Goal: Task Accomplishment & Management: Use online tool/utility

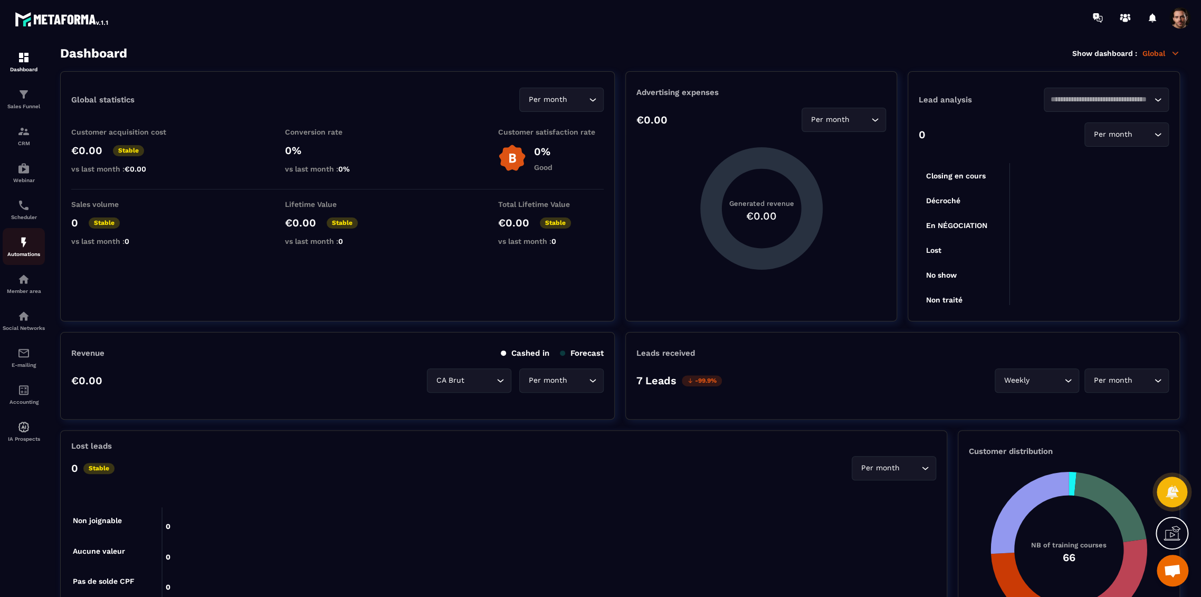
click at [29, 256] on p "Automations" at bounding box center [24, 254] width 42 height 6
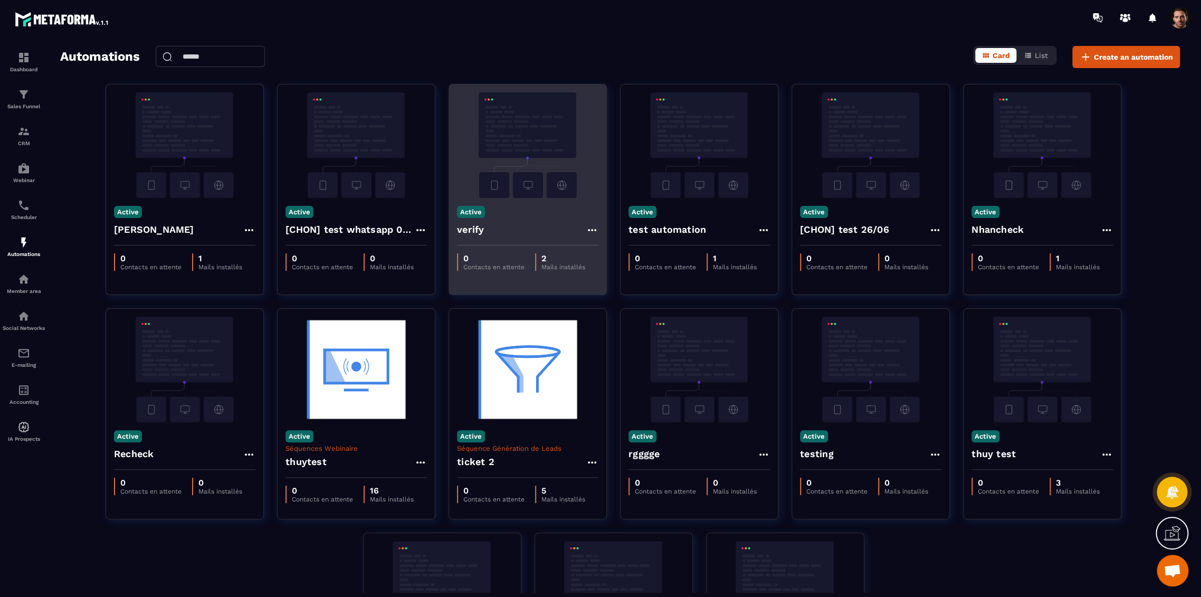
scroll to position [194, 0]
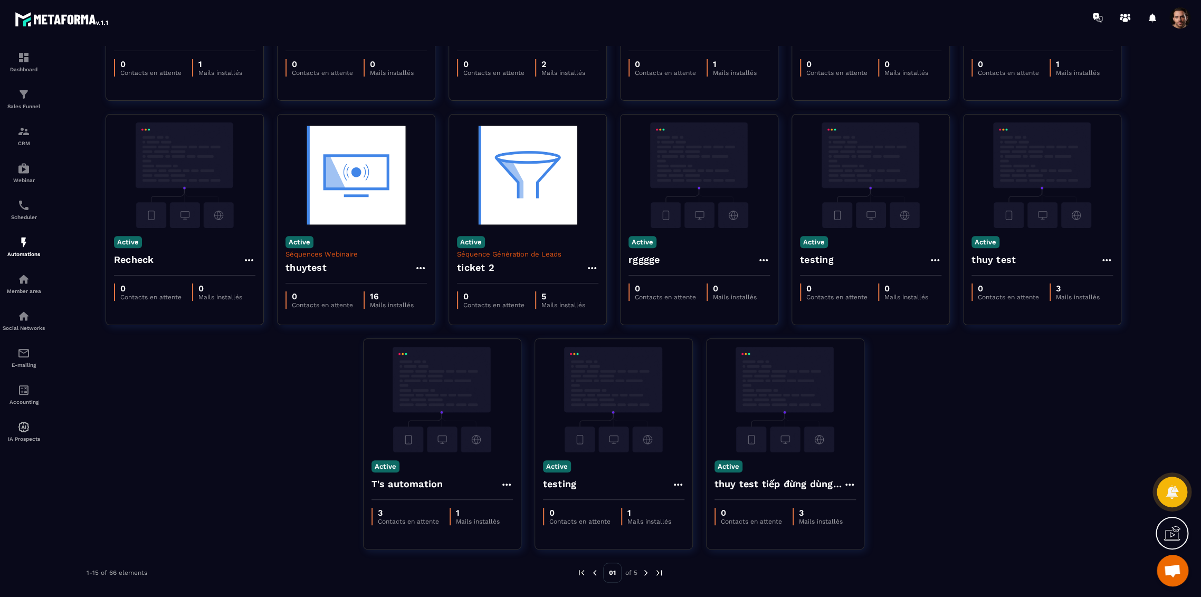
click at [647, 570] on img at bounding box center [645, 572] width 9 height 9
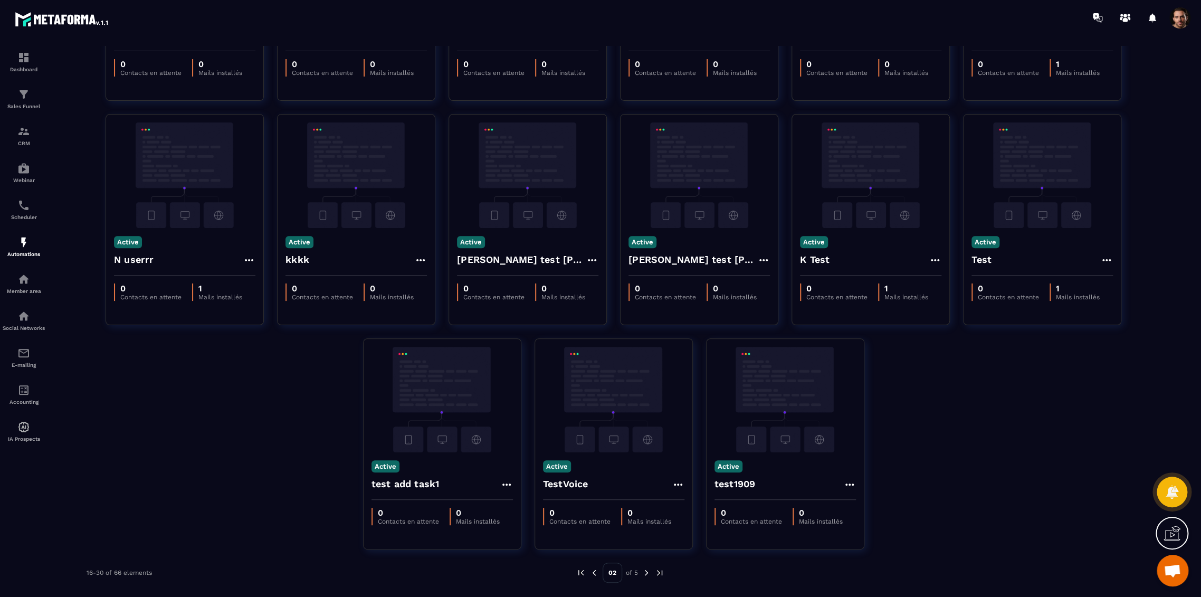
click at [646, 563] on div "02 of 5" at bounding box center [620, 572] width 88 height 20
click at [646, 572] on img at bounding box center [645, 572] width 9 height 9
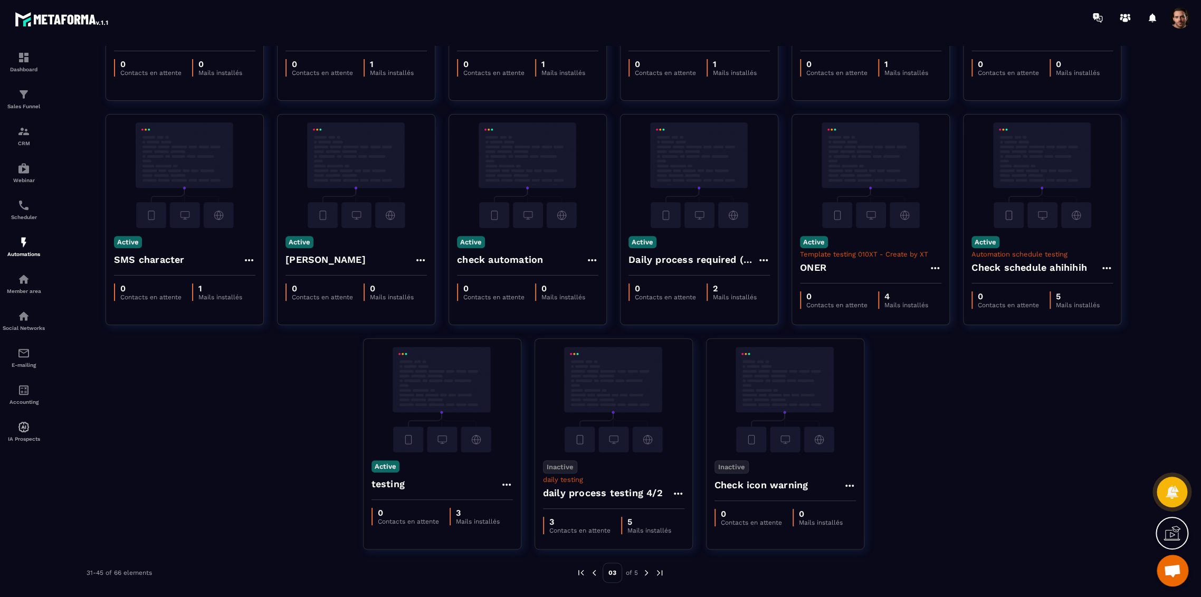
click at [646, 572] on img at bounding box center [645, 572] width 9 height 9
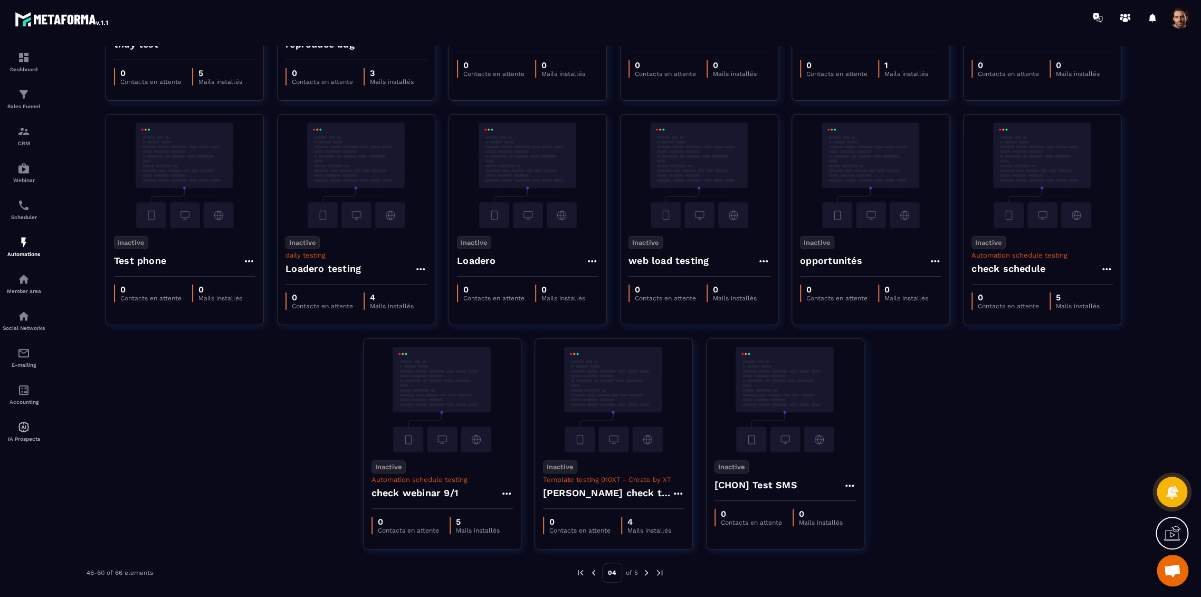
click at [646, 572] on img at bounding box center [645, 572] width 9 height 9
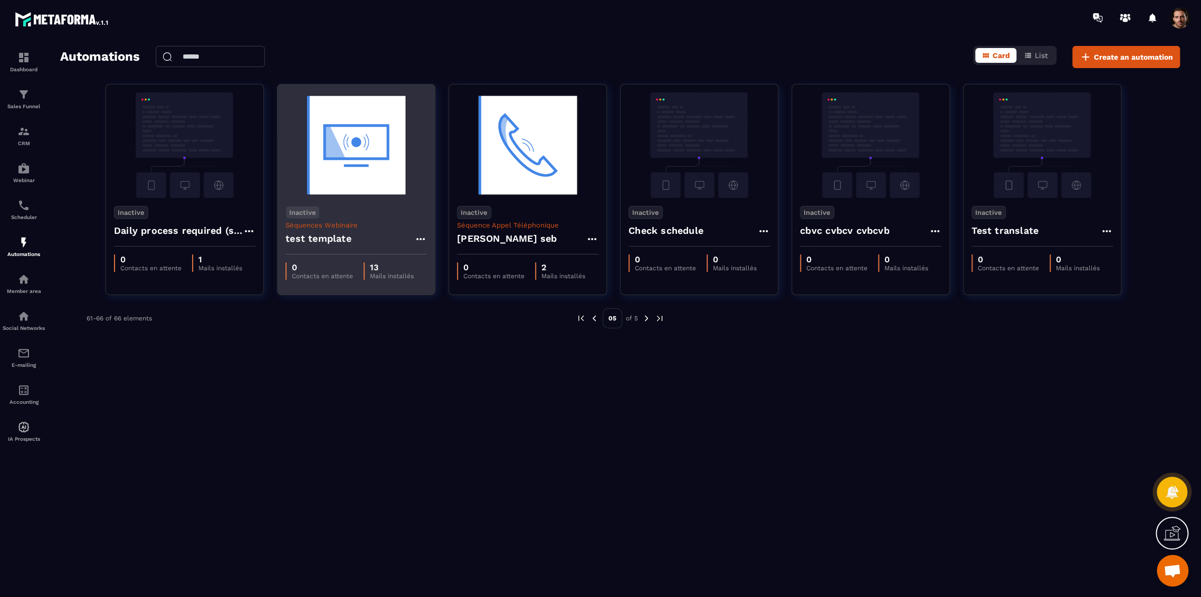
click at [295, 213] on p "Inactive" at bounding box center [302, 212] width 34 height 13
click at [306, 230] on p "Active" at bounding box center [306, 231] width 35 height 13
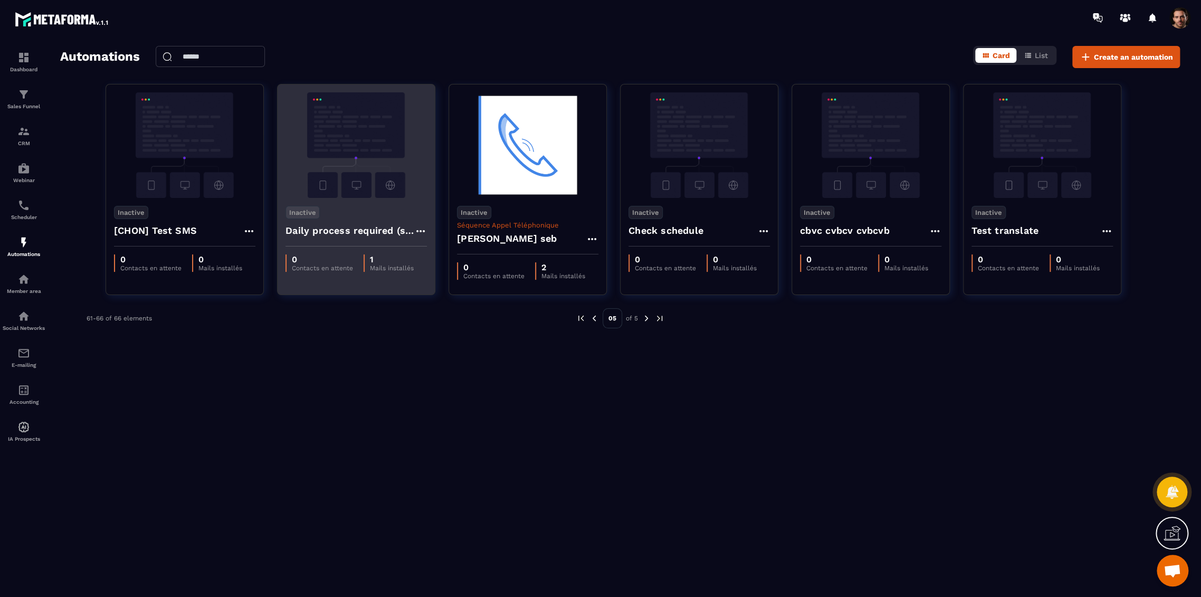
click at [578, 320] on img at bounding box center [580, 317] width 9 height 9
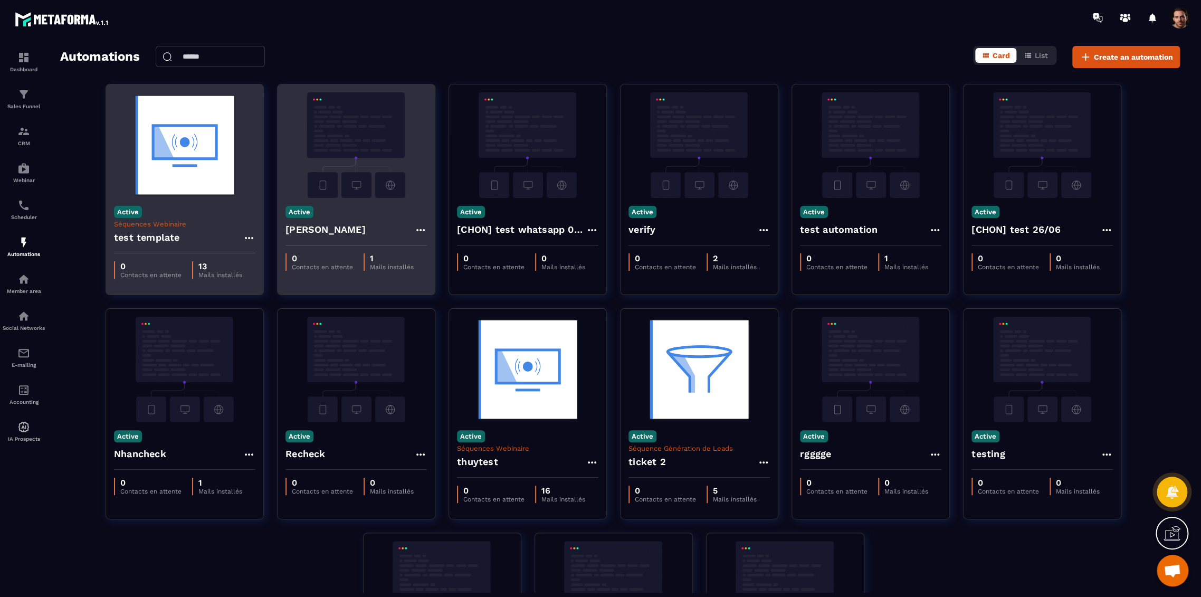
click at [160, 237] on h4 "test template" at bounding box center [147, 237] width 66 height 15
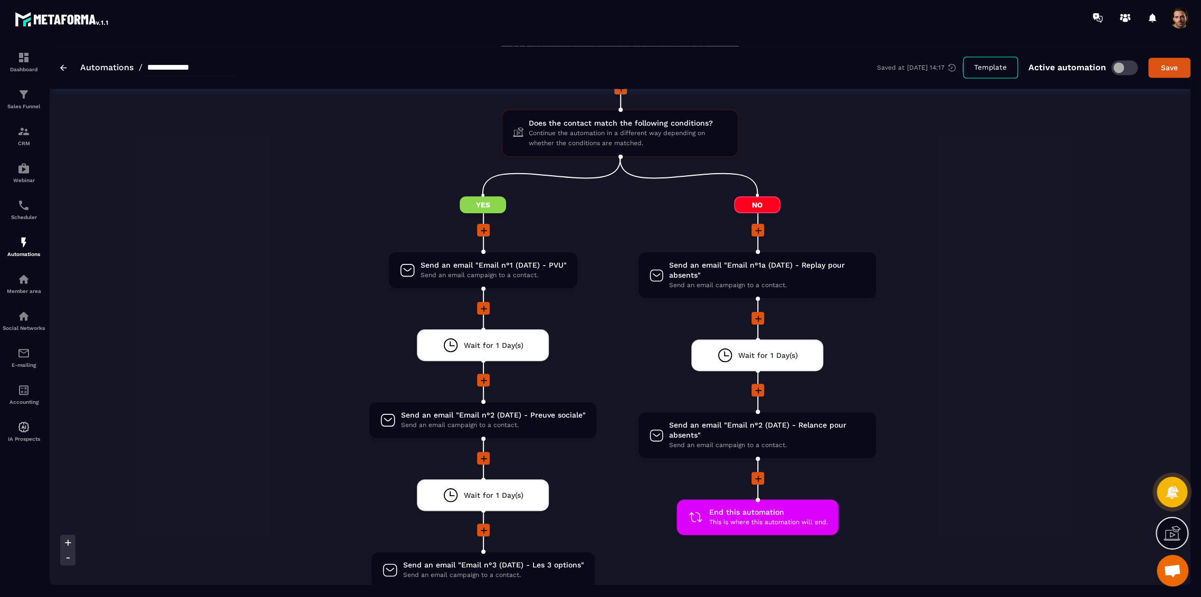
scroll to position [1172, 0]
click at [758, 228] on icon at bounding box center [758, 230] width 11 height 11
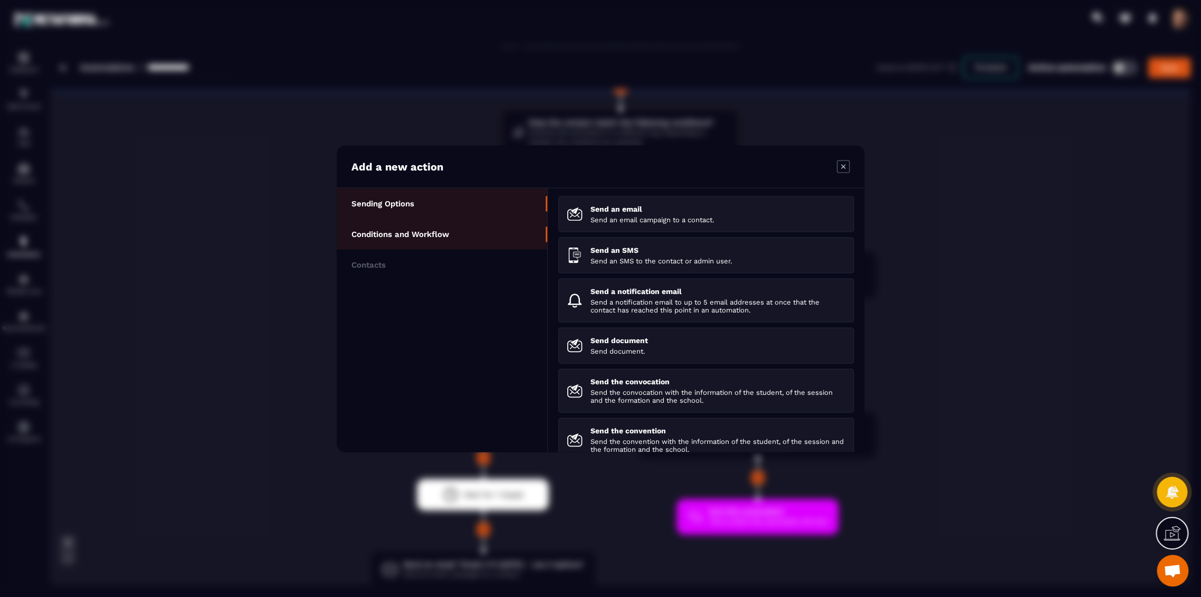
drag, startPoint x: 410, startPoint y: 235, endPoint x: 438, endPoint y: 234, distance: 28.0
click at [410, 234] on p "Conditions and Workflow" at bounding box center [400, 233] width 98 height 9
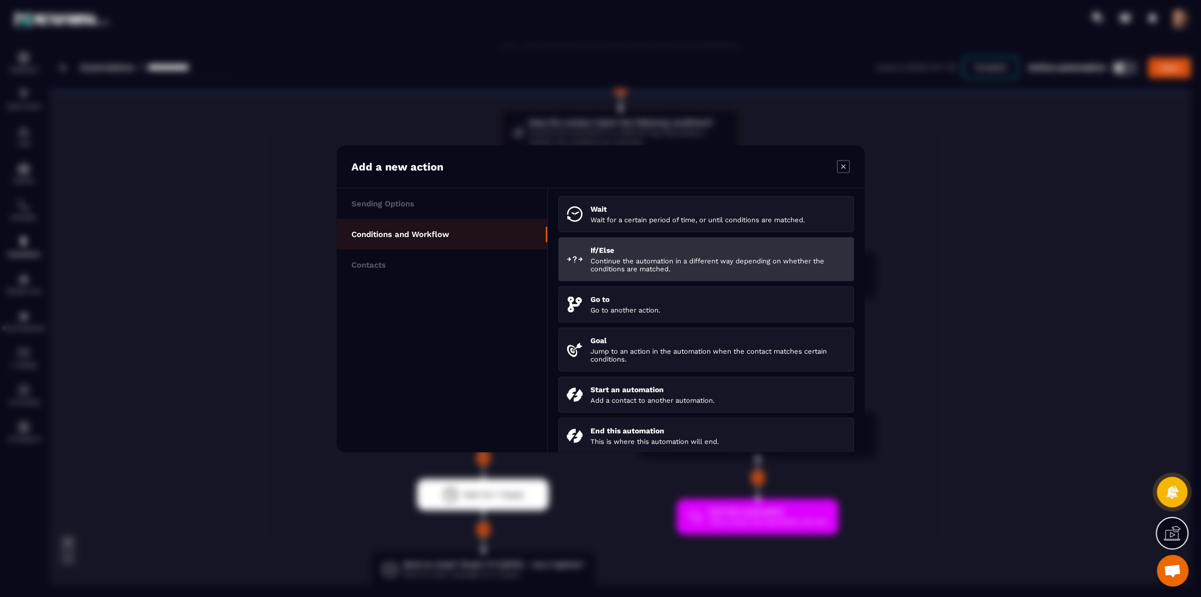
click at [600, 250] on p "If/Else" at bounding box center [717, 249] width 255 height 8
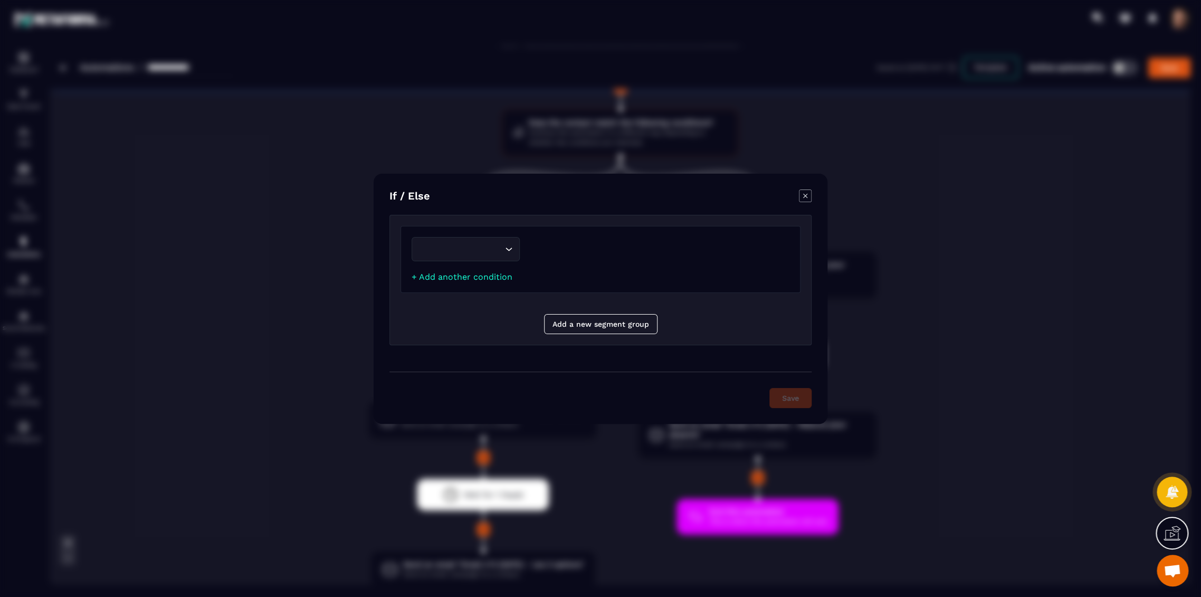
click at [498, 243] on input "Search for option" at bounding box center [460, 249] width 84 height 12
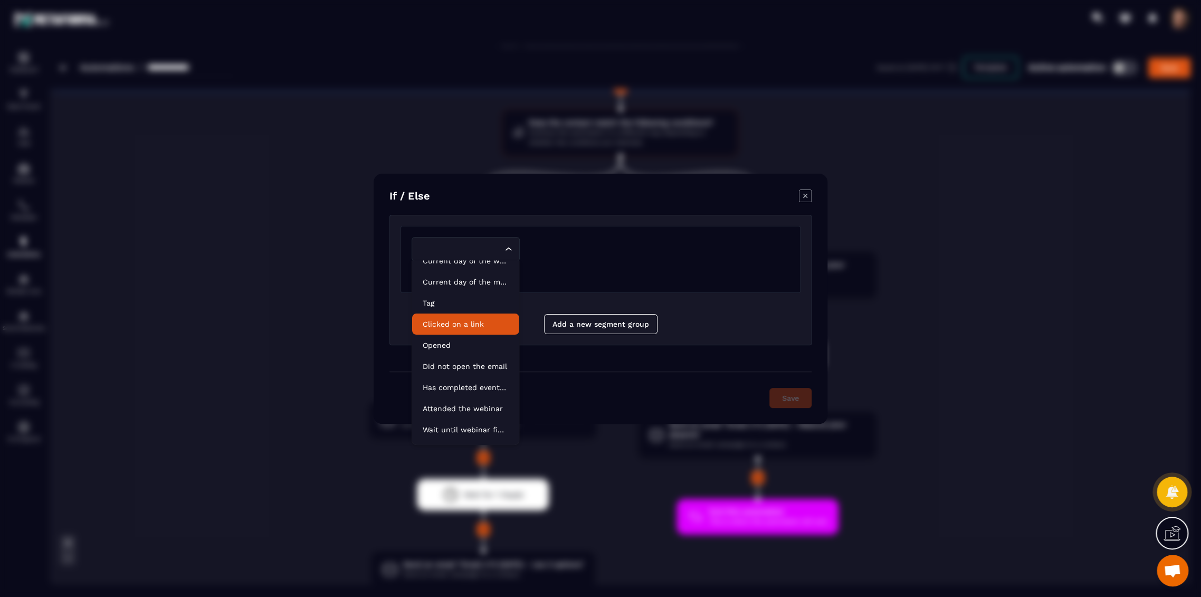
scroll to position [53, 0]
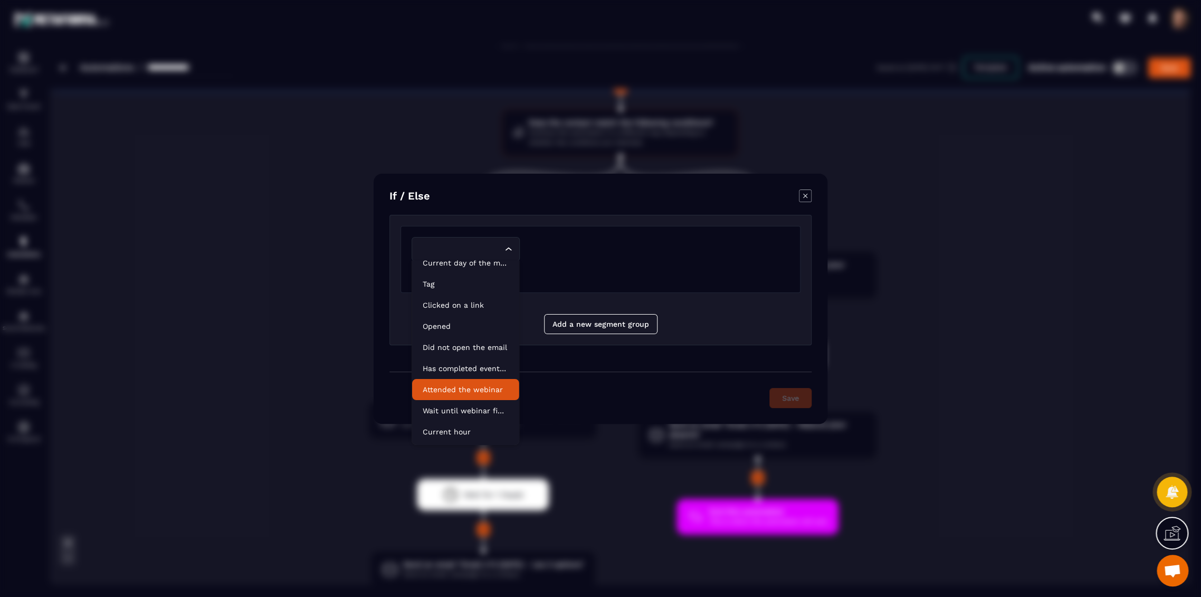
click at [466, 392] on p "Attended the webinar" at bounding box center [466, 389] width 86 height 11
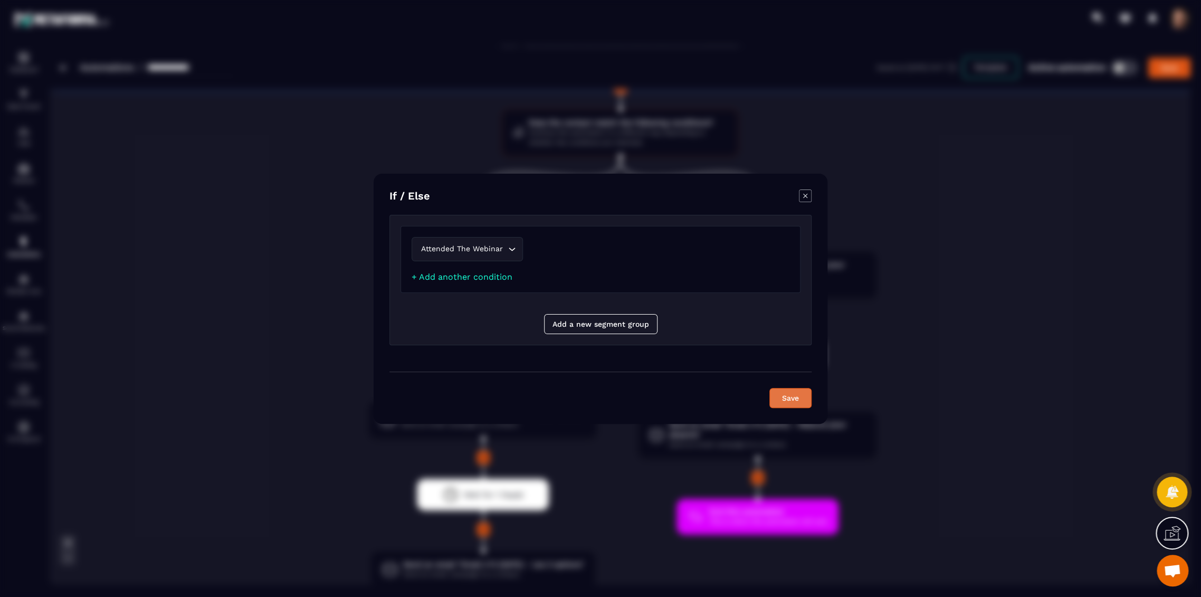
click at [776, 389] on button "Save" at bounding box center [790, 398] width 42 height 20
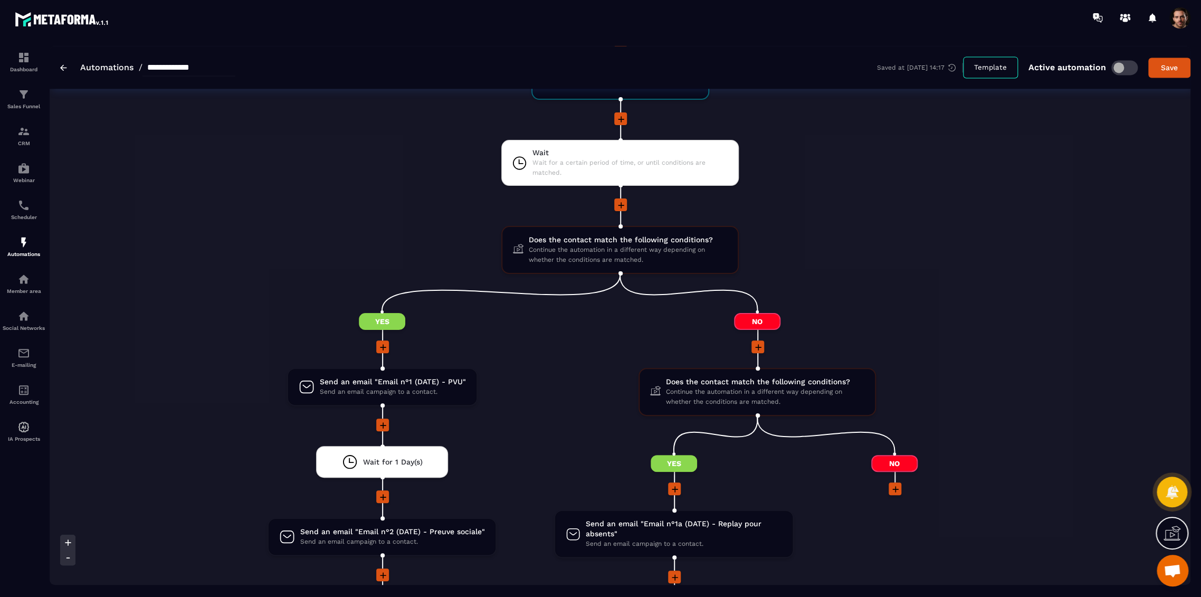
scroll to position [1055, 0]
click at [756, 342] on icon at bounding box center [758, 347] width 11 height 11
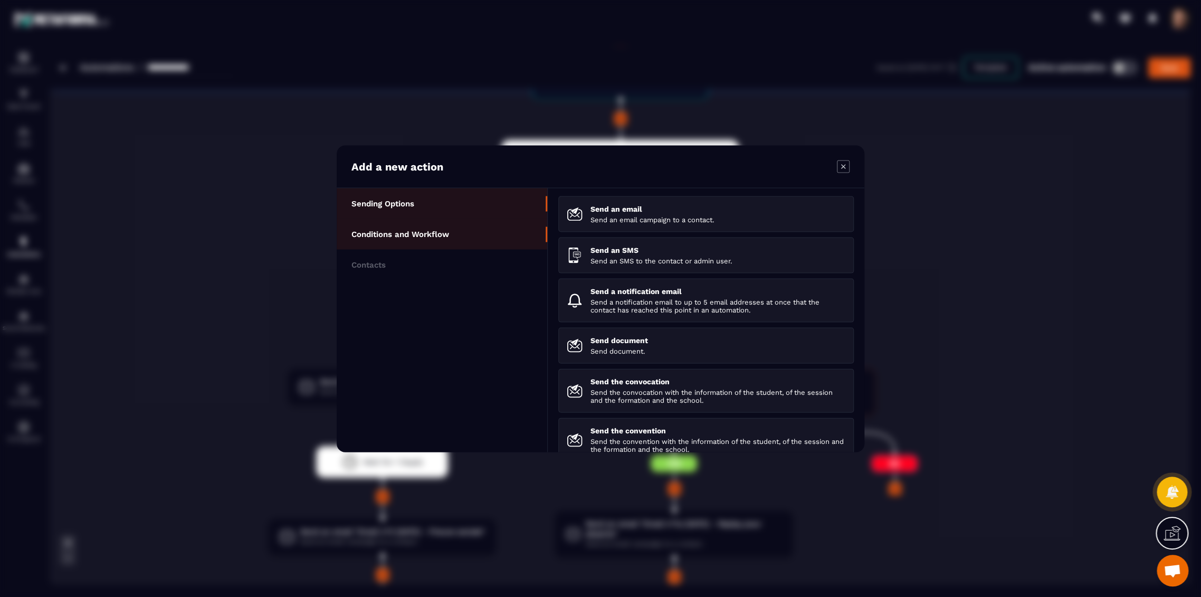
click at [476, 249] on li "Conditions and Workflow" at bounding box center [442, 264] width 210 height 31
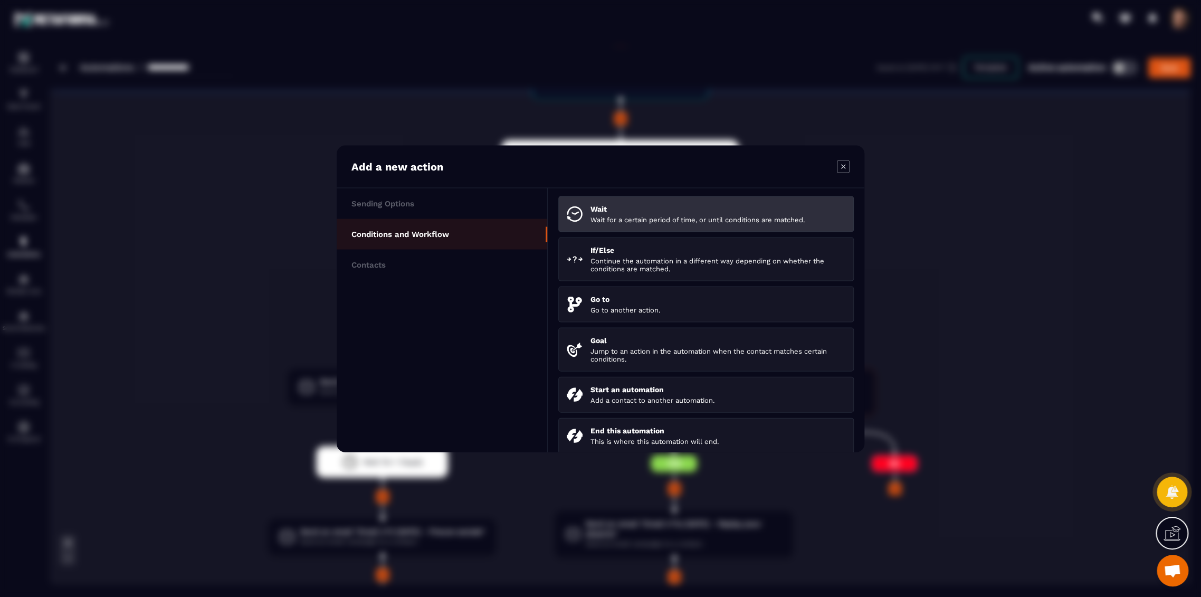
click at [616, 212] on p "Wait" at bounding box center [717, 208] width 255 height 8
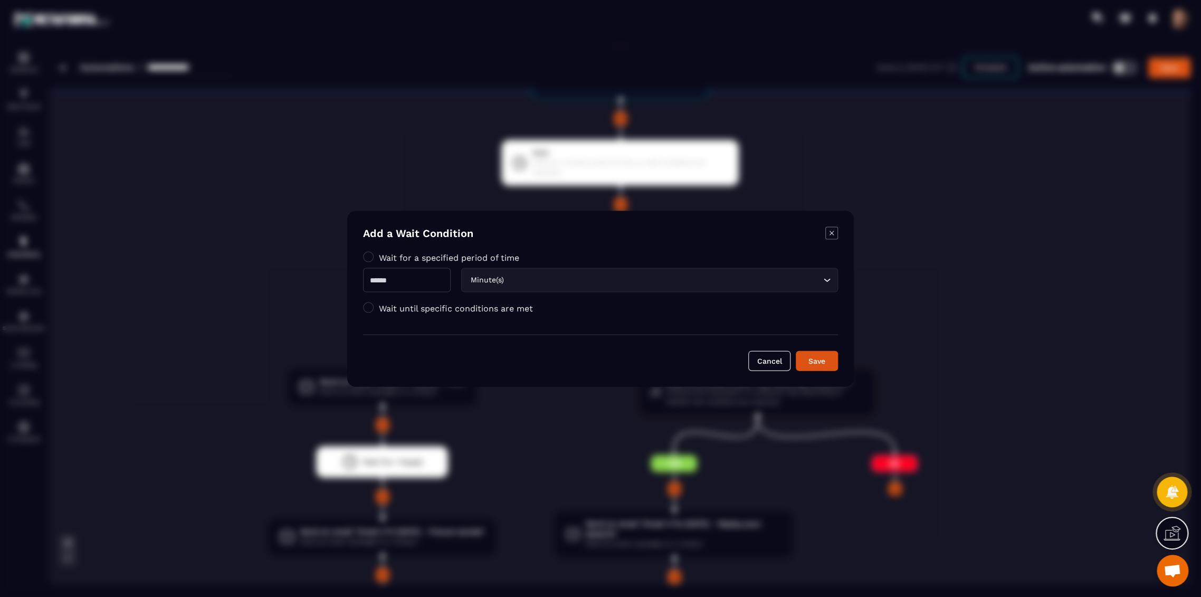
click at [431, 280] on input "Modal window" at bounding box center [407, 279] width 88 height 24
type input "*"
click at [819, 357] on div "Save" at bounding box center [816, 360] width 28 height 11
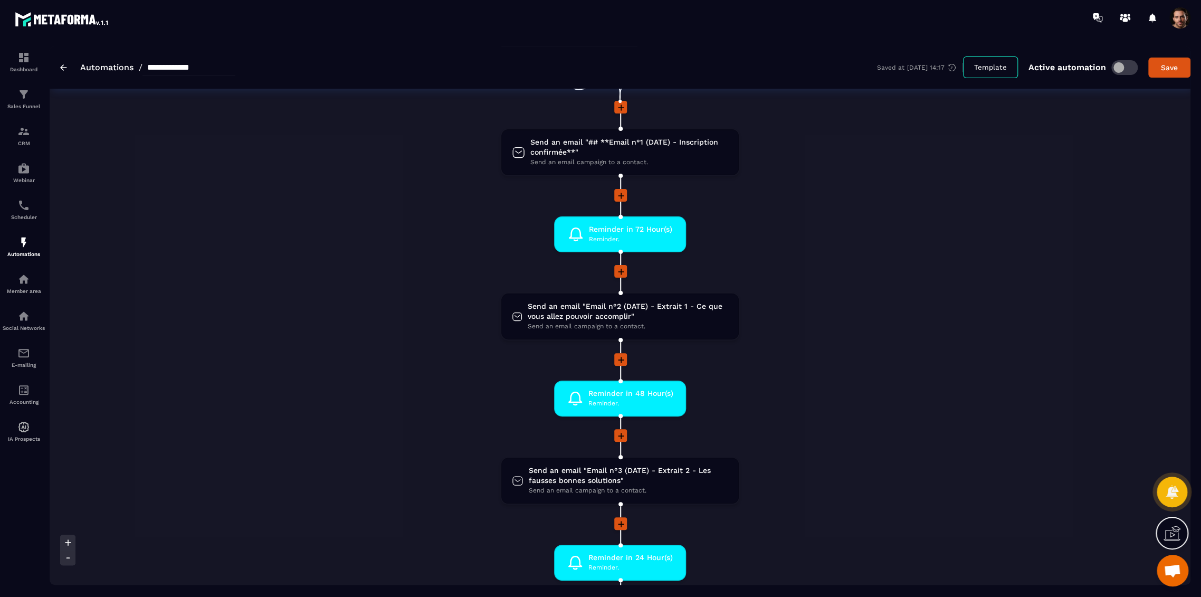
scroll to position [0, 0]
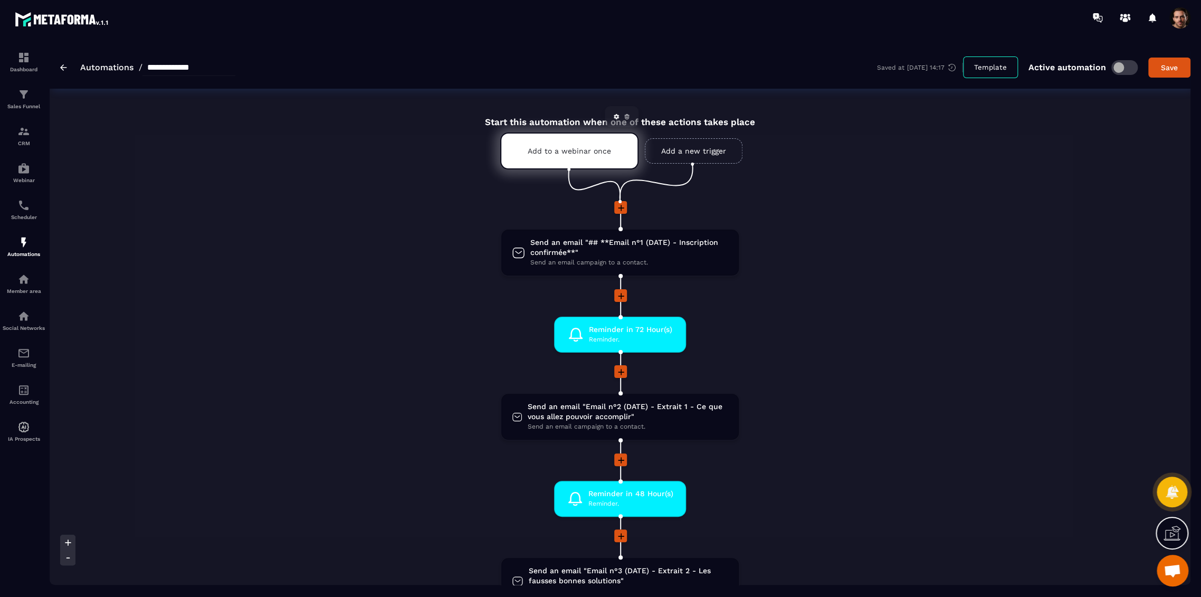
click at [569, 149] on p "Add to a webinar once" at bounding box center [568, 151] width 83 height 8
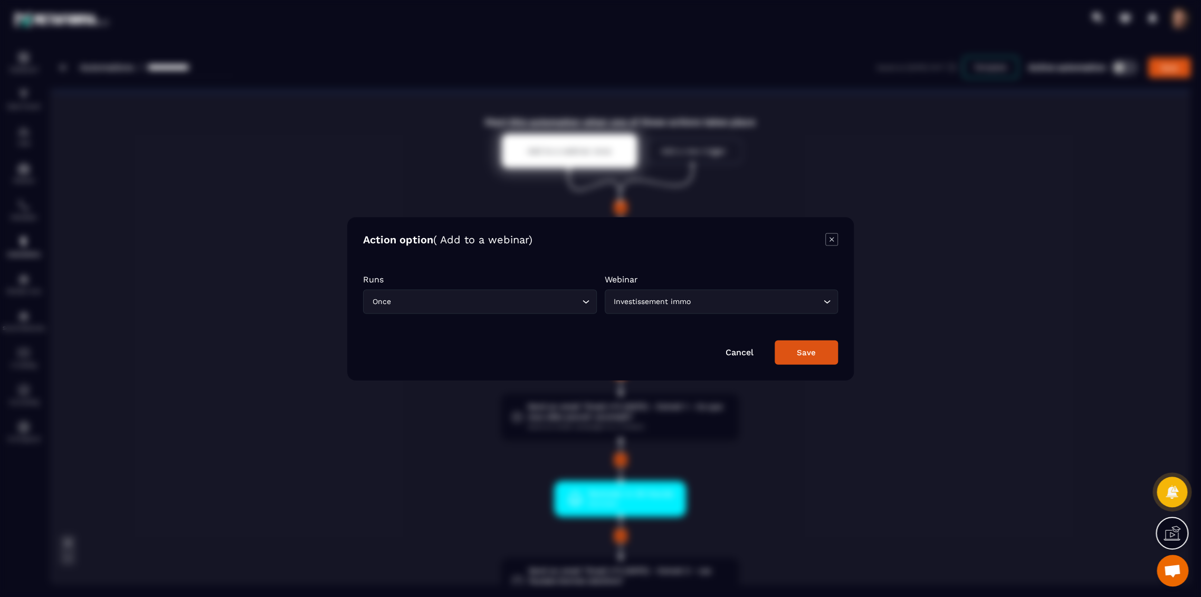
click at [826, 237] on icon "Modal window" at bounding box center [831, 239] width 13 height 13
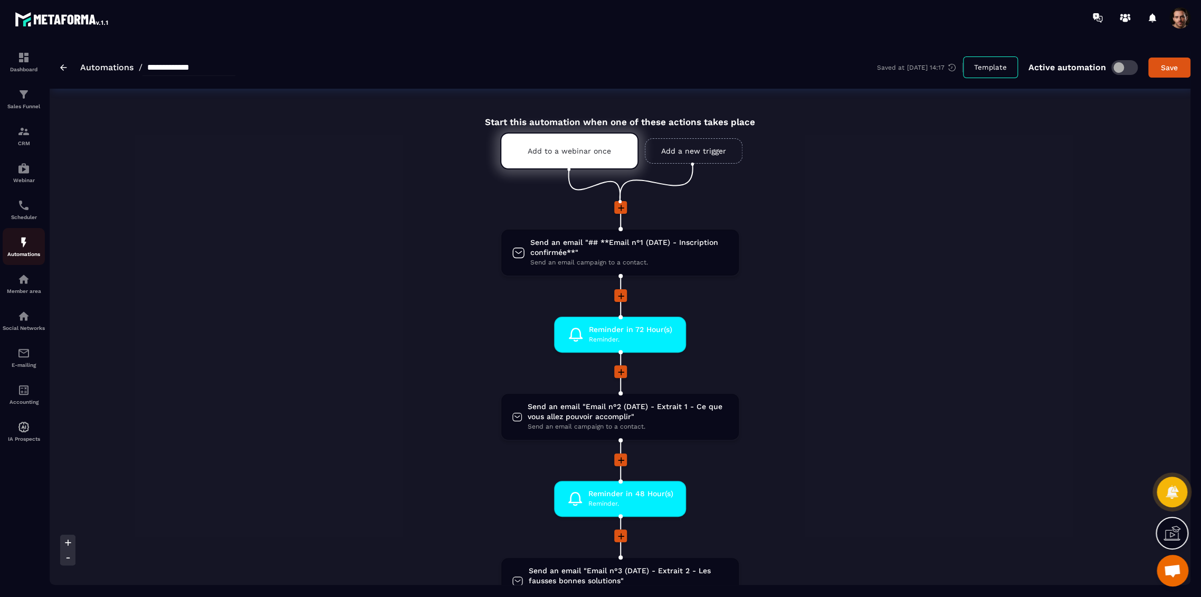
click at [12, 247] on div "Automations" at bounding box center [24, 246] width 42 height 21
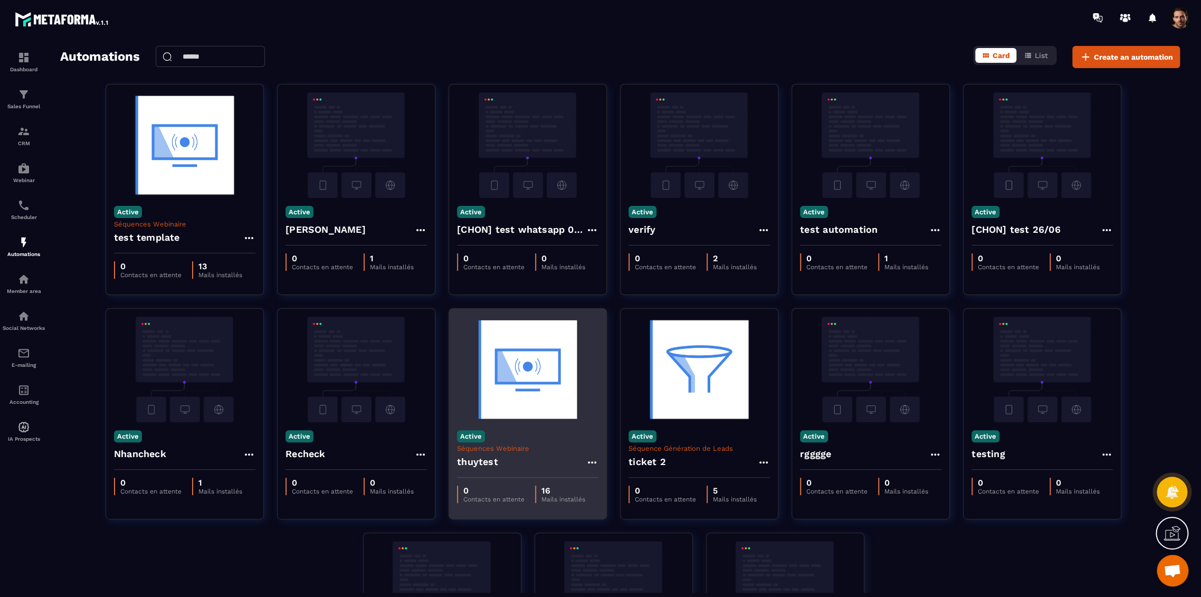
click at [483, 463] on h4 "thuytest" at bounding box center [477, 461] width 41 height 15
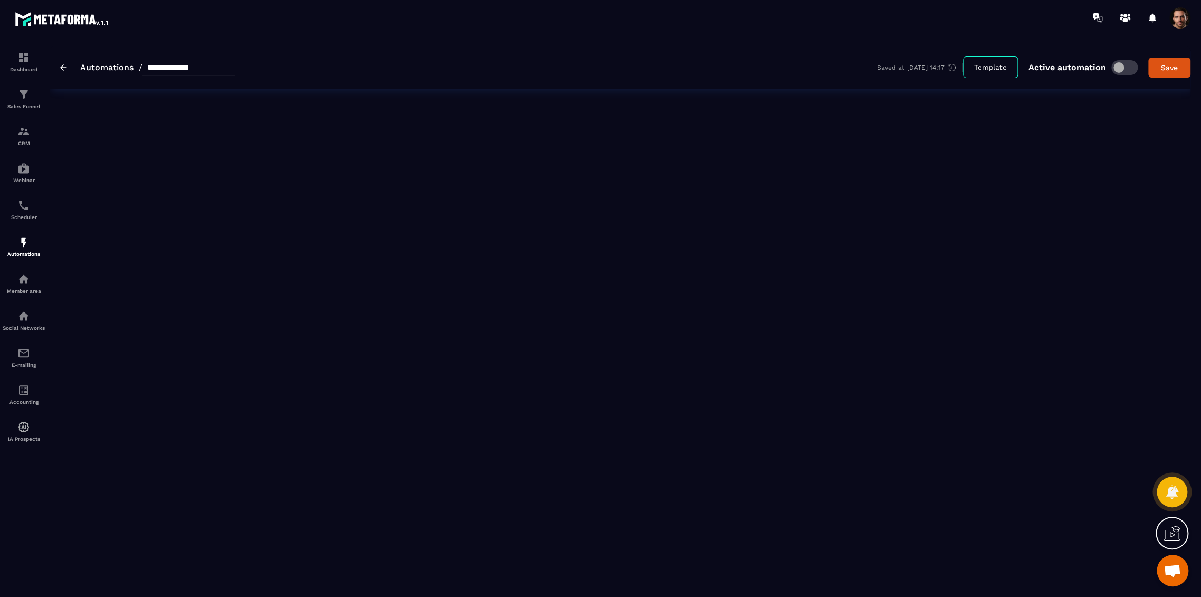
type input "********"
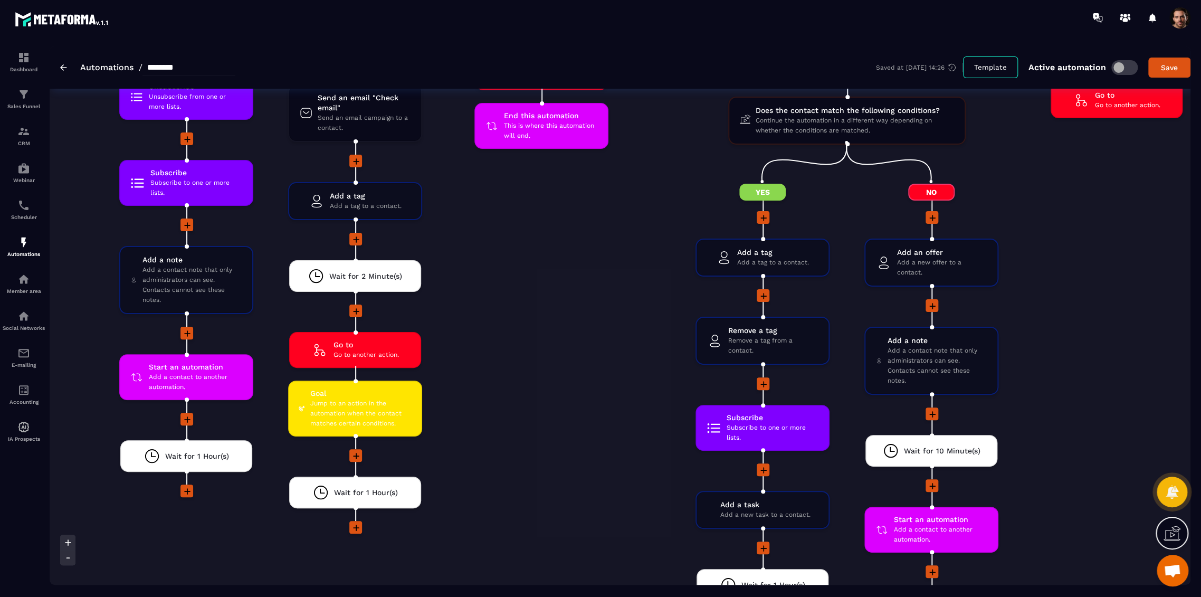
scroll to position [2637, 0]
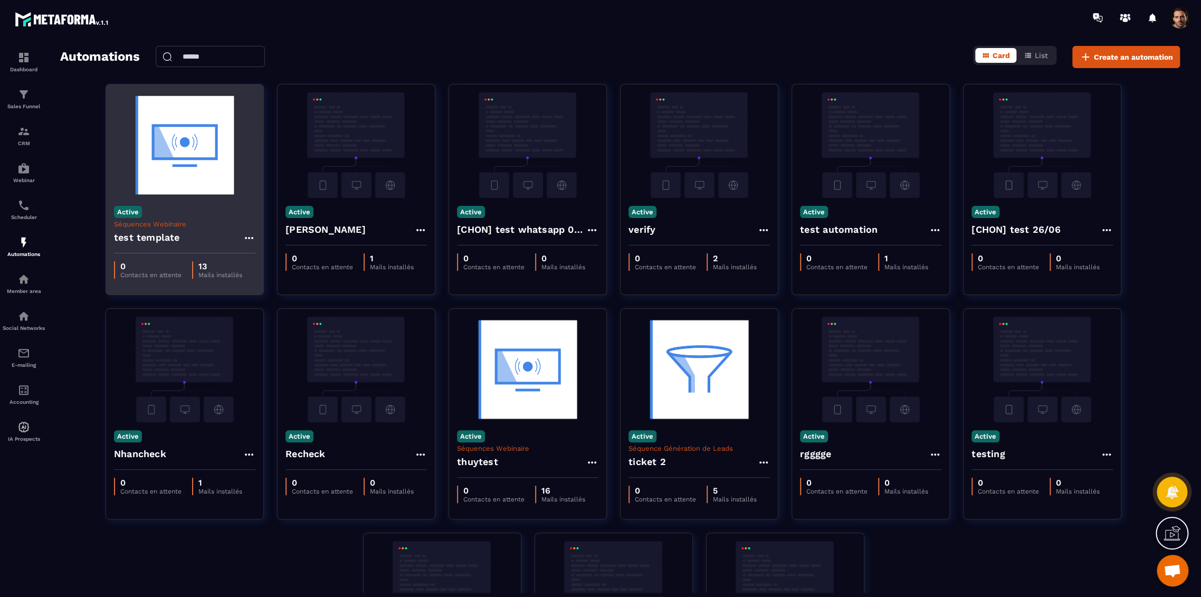
click at [133, 213] on p "Active" at bounding box center [128, 212] width 28 height 12
click at [133, 232] on p "Inactive" at bounding box center [135, 230] width 36 height 13
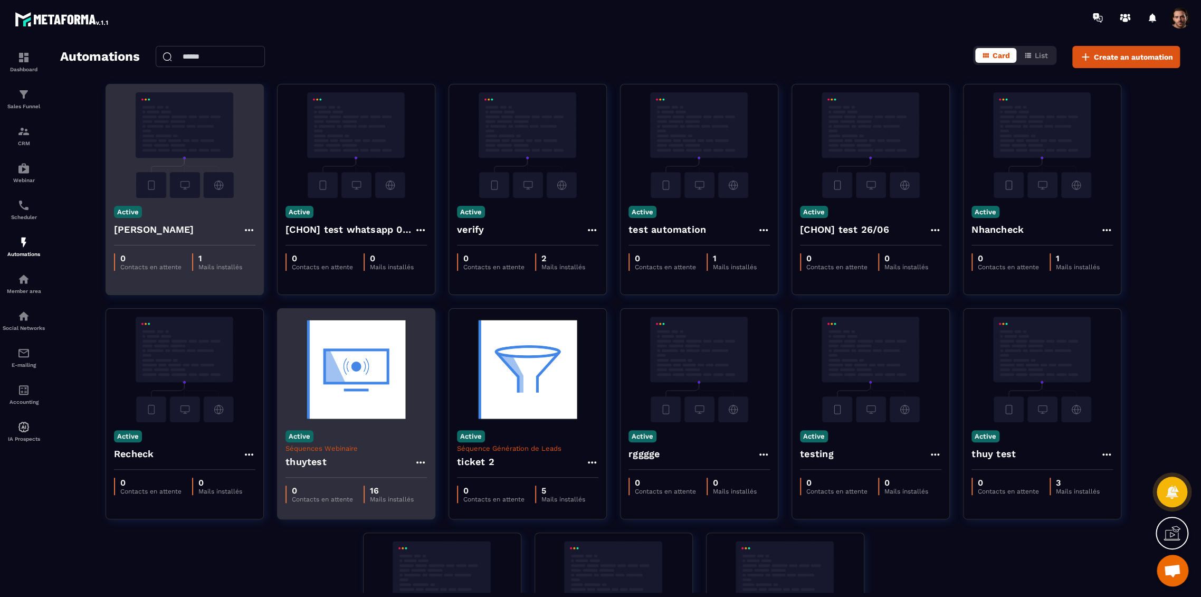
click at [370, 466] on div "thuytest" at bounding box center [355, 464] width 141 height 25
click at [301, 459] on h4 "thuytest" at bounding box center [305, 461] width 41 height 15
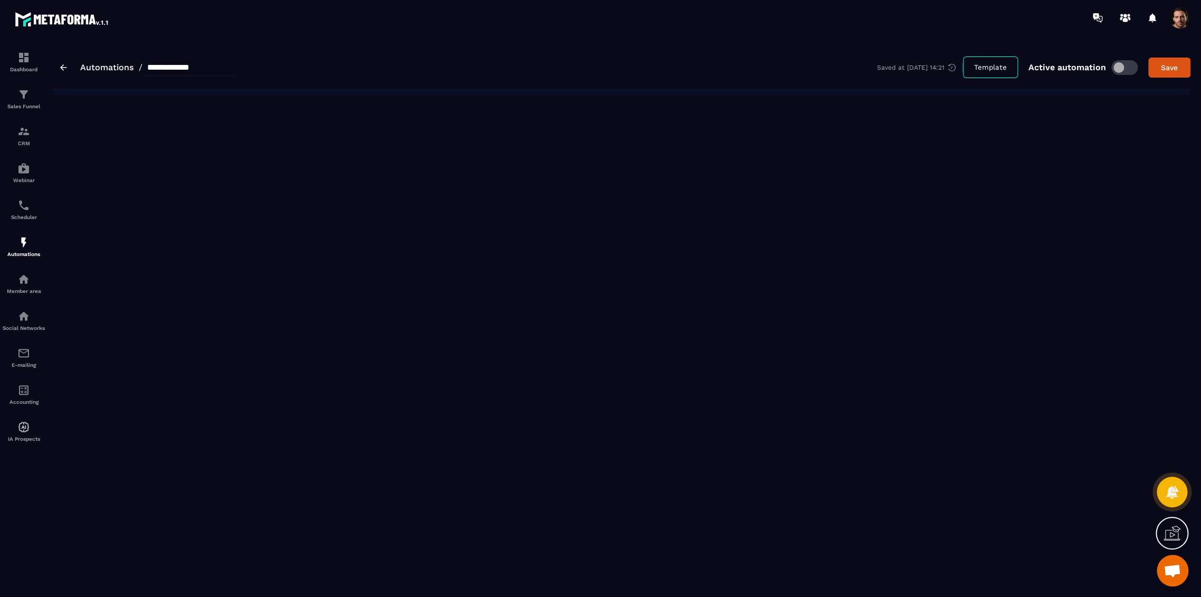
type input "********"
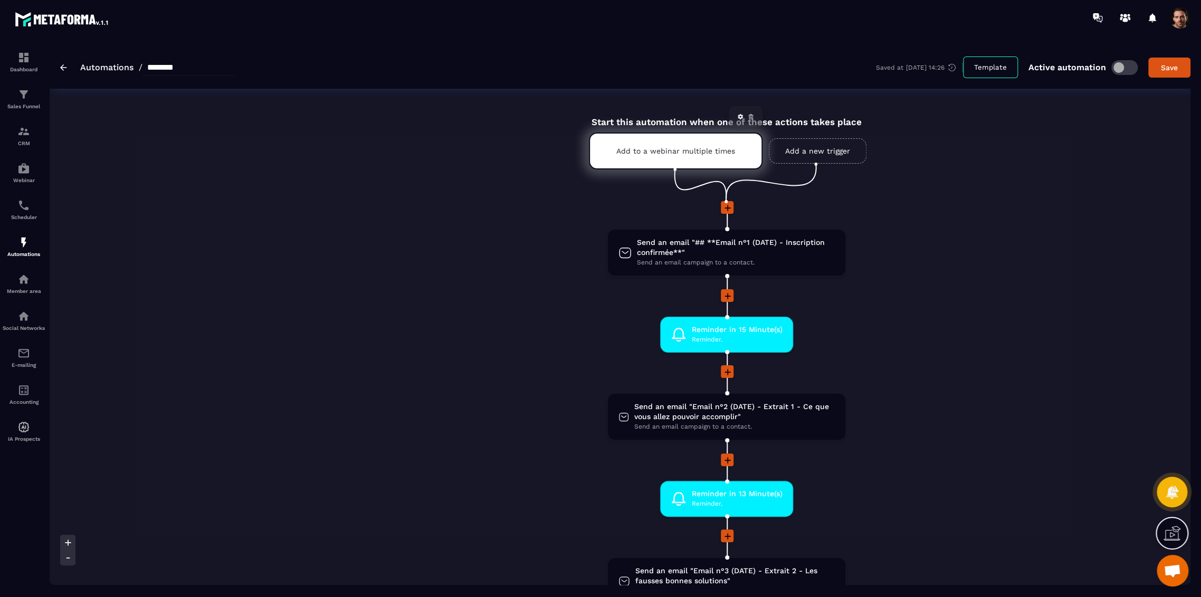
click at [620, 146] on div "Add to a webinar multiple times" at bounding box center [676, 150] width 174 height 37
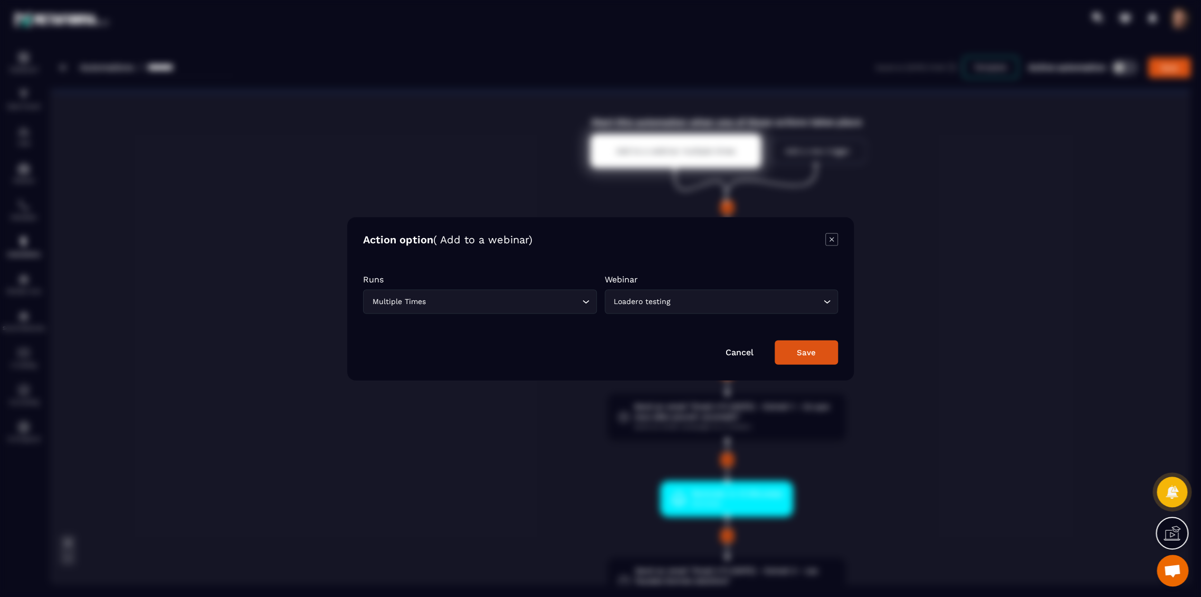
click at [831, 242] on icon "Modal window" at bounding box center [831, 239] width 13 height 13
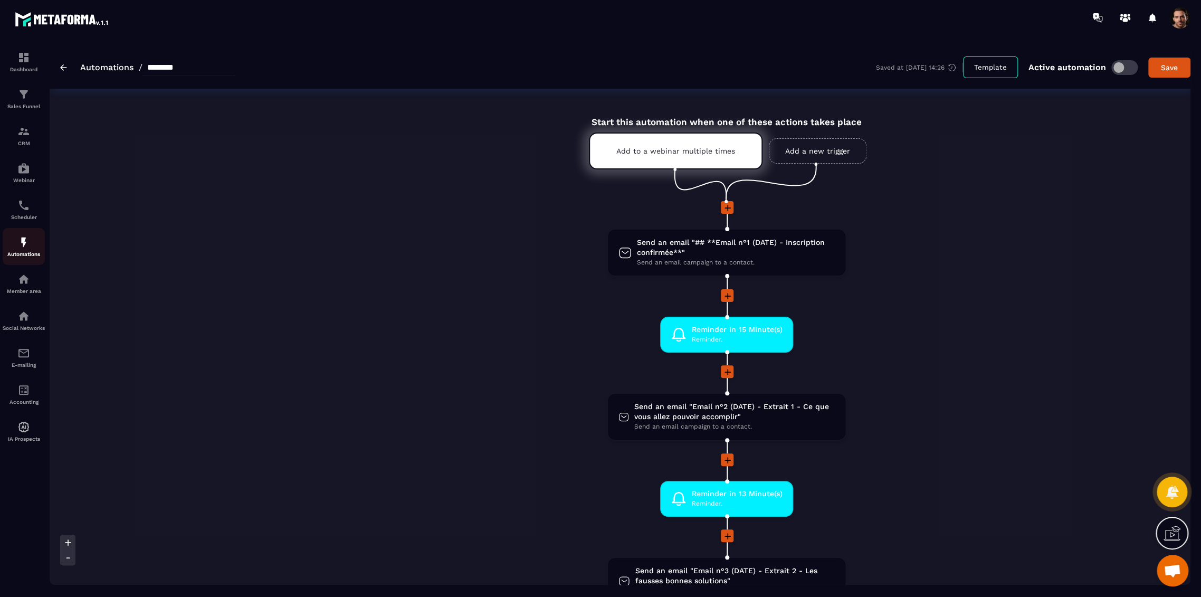
click at [13, 247] on div "Automations" at bounding box center [24, 246] width 42 height 21
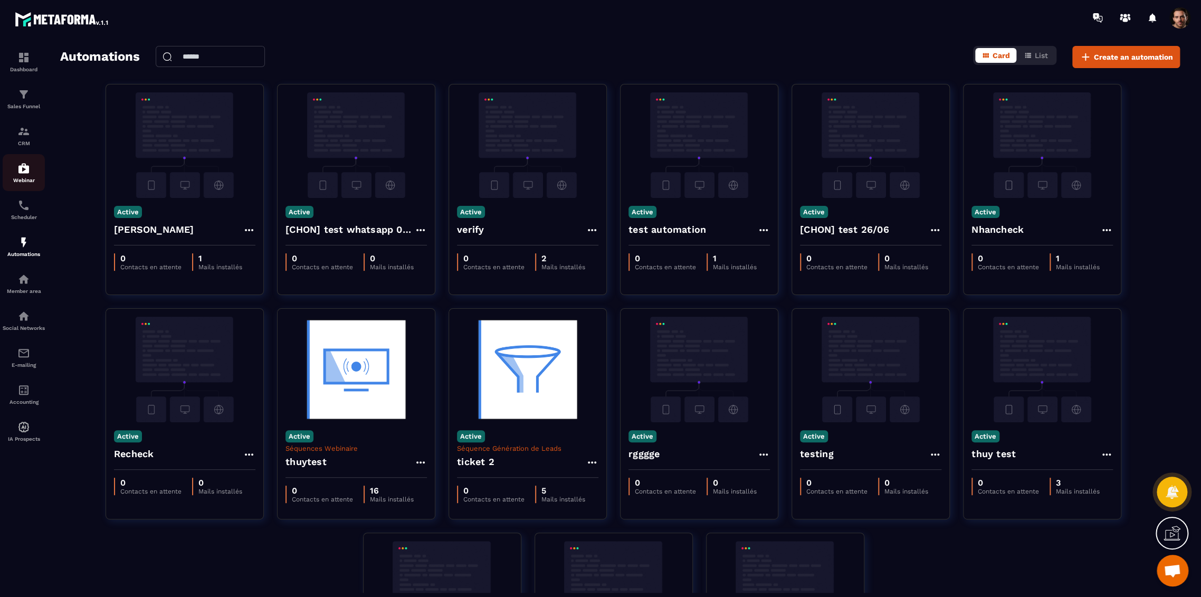
click at [23, 178] on p "Webinar" at bounding box center [24, 180] width 42 height 6
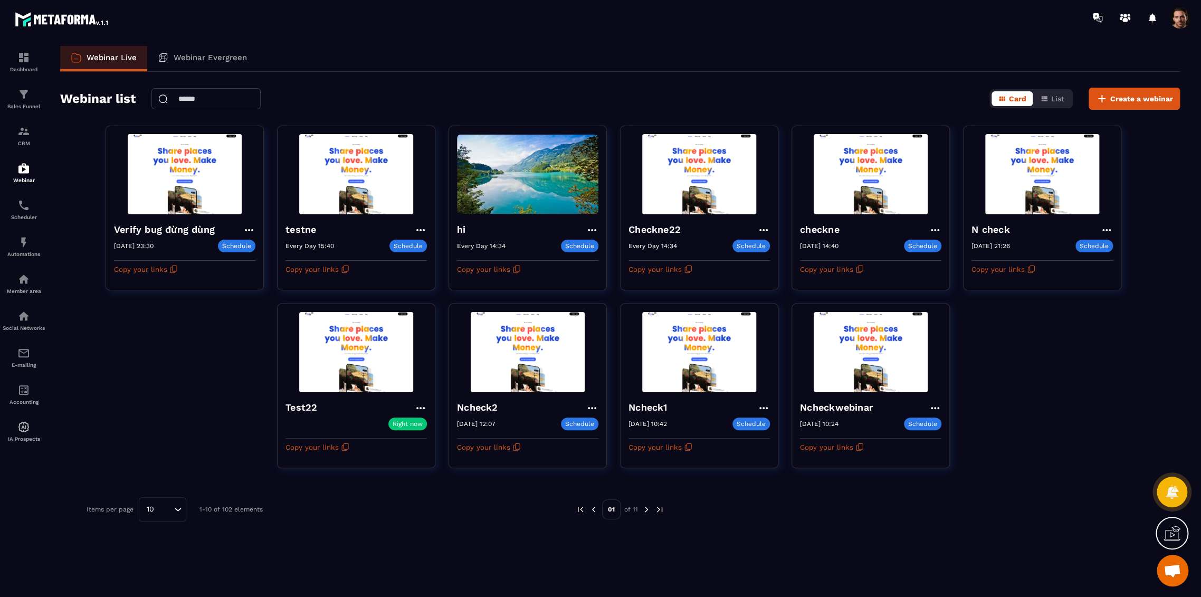
click at [200, 99] on input "text" at bounding box center [205, 98] width 109 height 21
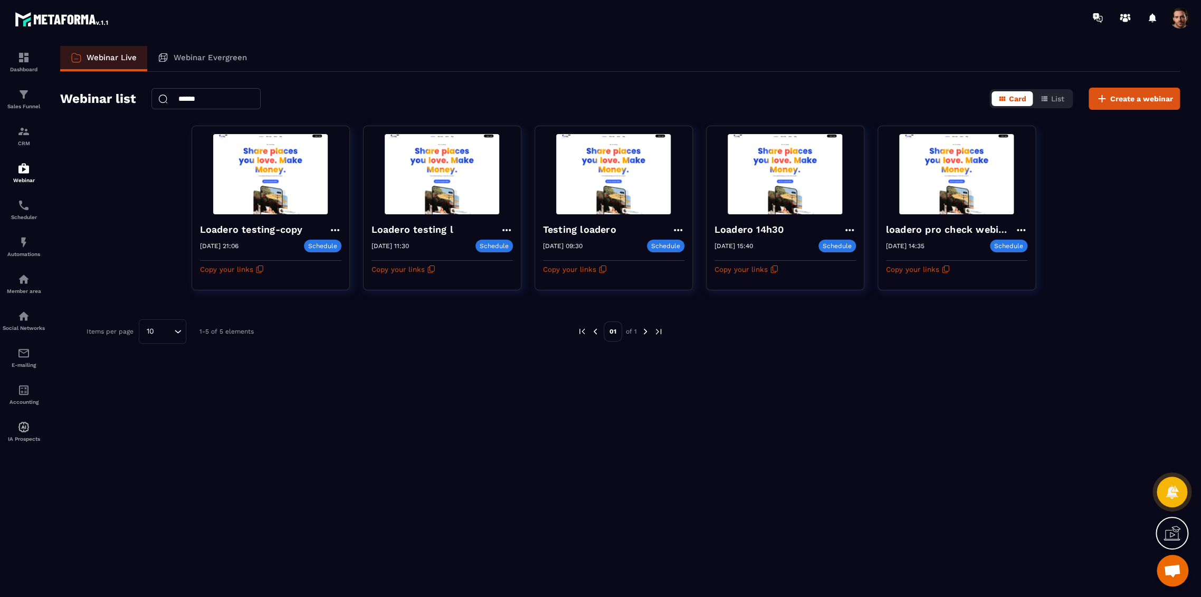
drag, startPoint x: 222, startPoint y: 100, endPoint x: 109, endPoint y: 122, distance: 115.1
click at [101, 114] on div "Webinar Live Webinar Evergreen Webinar list ****** Card List Create a webinar L…" at bounding box center [620, 319] width 1140 height 546
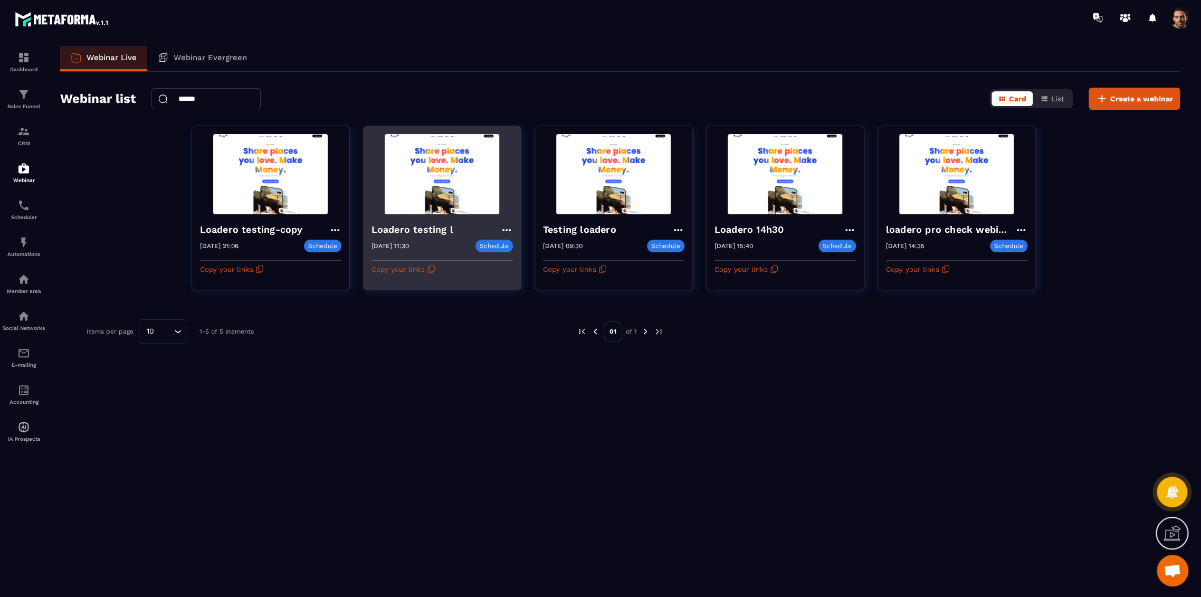
type input "******"
click at [431, 231] on h4 "Loadero testing l" at bounding box center [414, 229] width 87 height 15
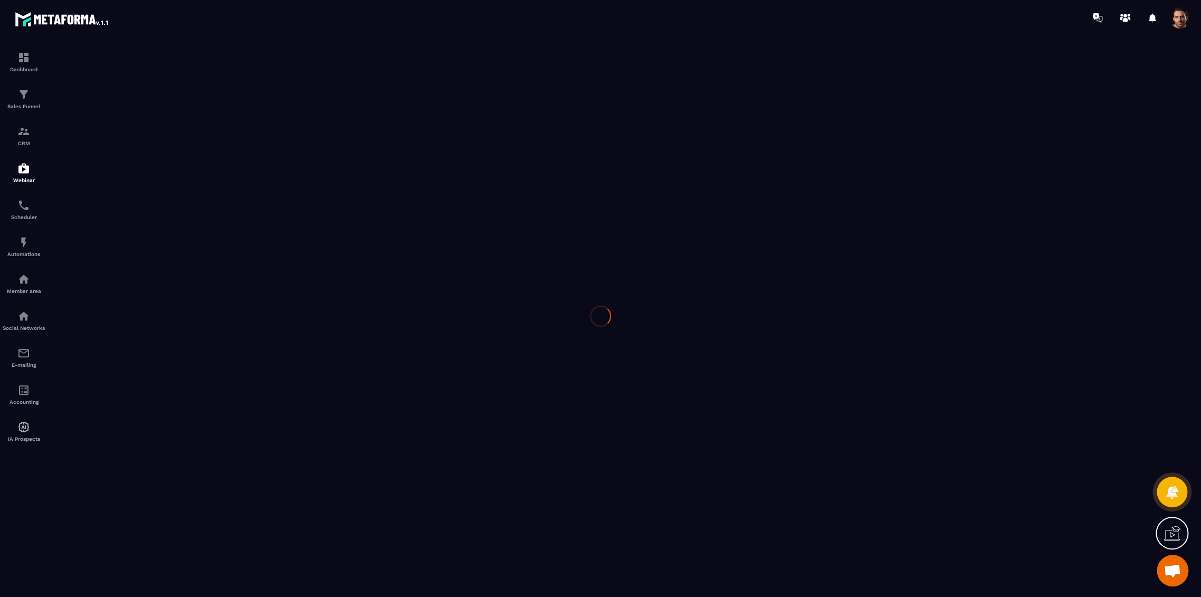
type input "**********"
type textarea "**********"
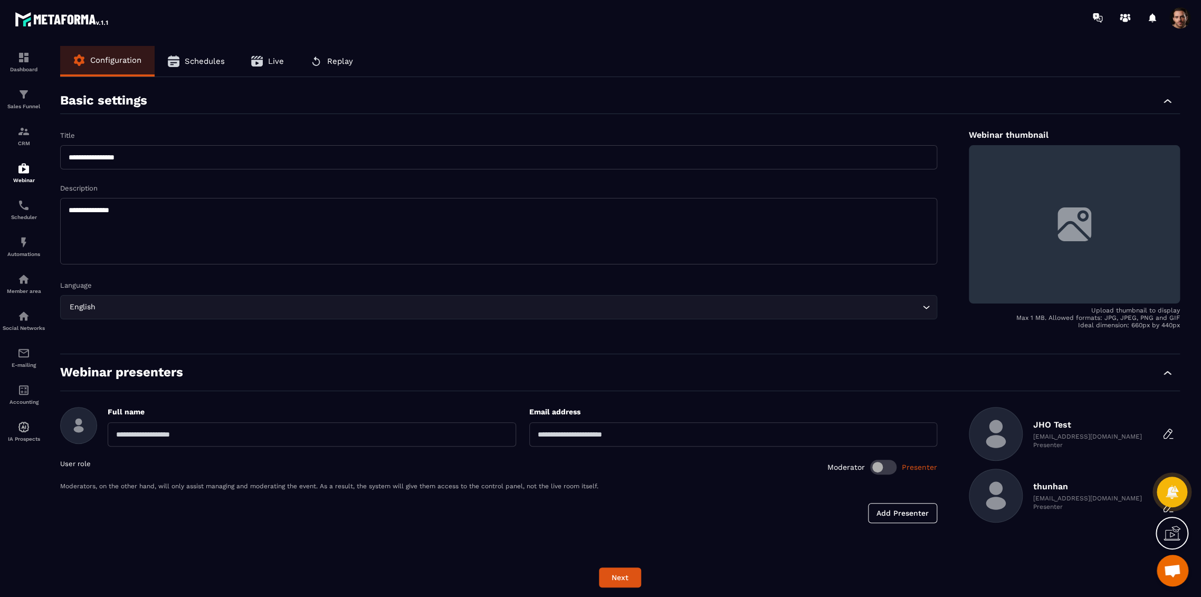
click at [166, 151] on input "**********" at bounding box center [498, 157] width 877 height 24
type input "**********"
click at [611, 569] on button "Next" at bounding box center [620, 577] width 42 height 20
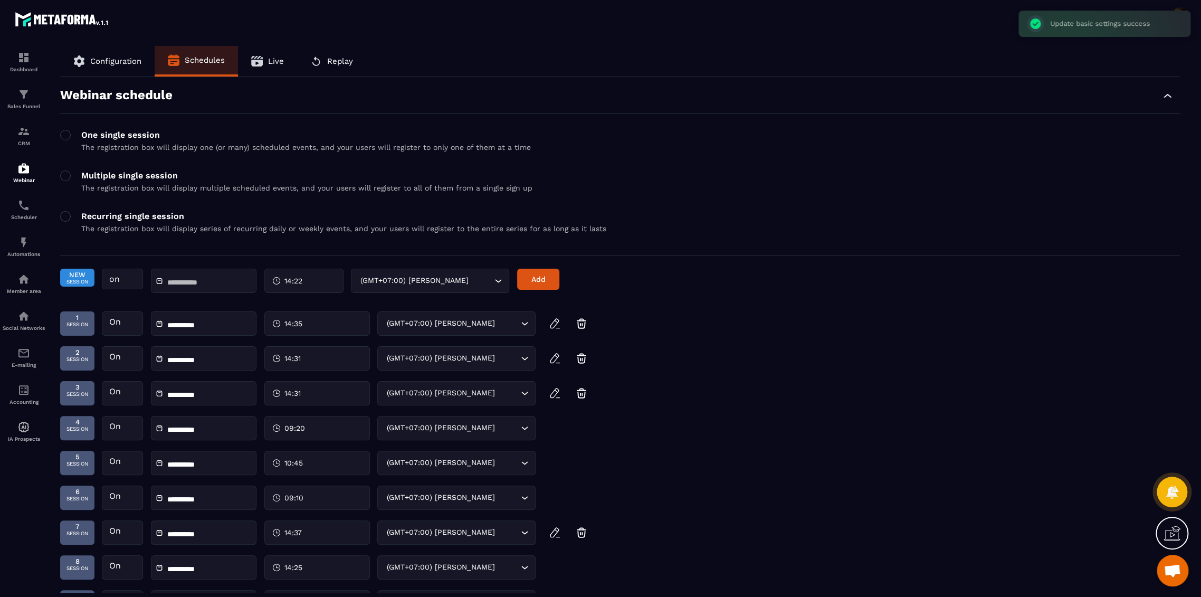
click at [200, 284] on input "text" at bounding box center [204, 283] width 74 height 8
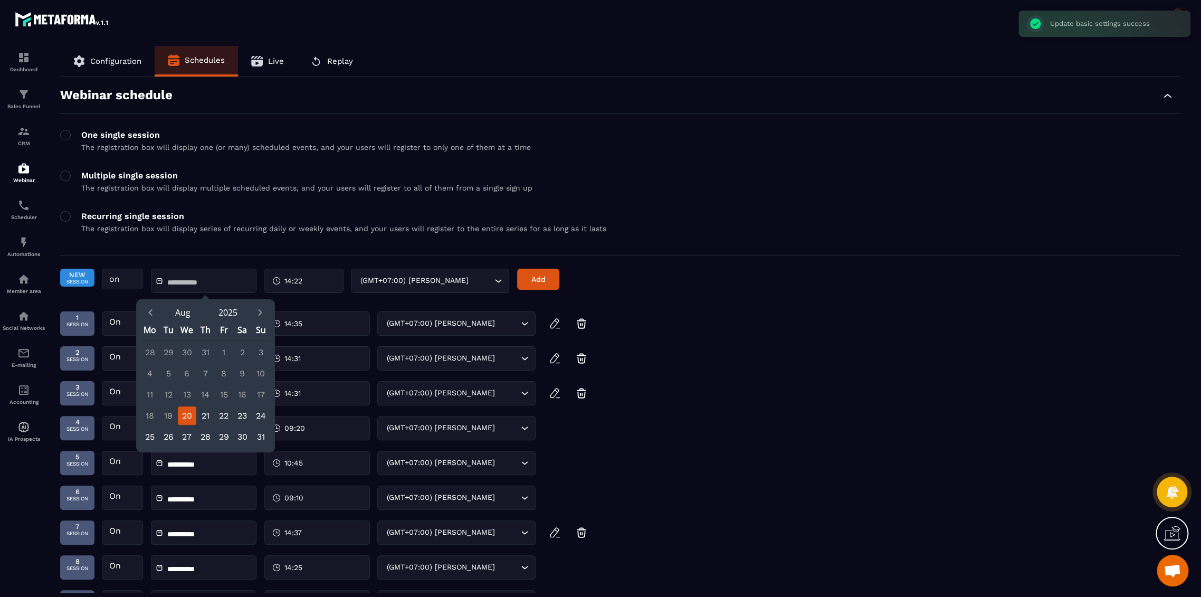
click at [192, 417] on div "20" at bounding box center [187, 415] width 18 height 18
type input "**********"
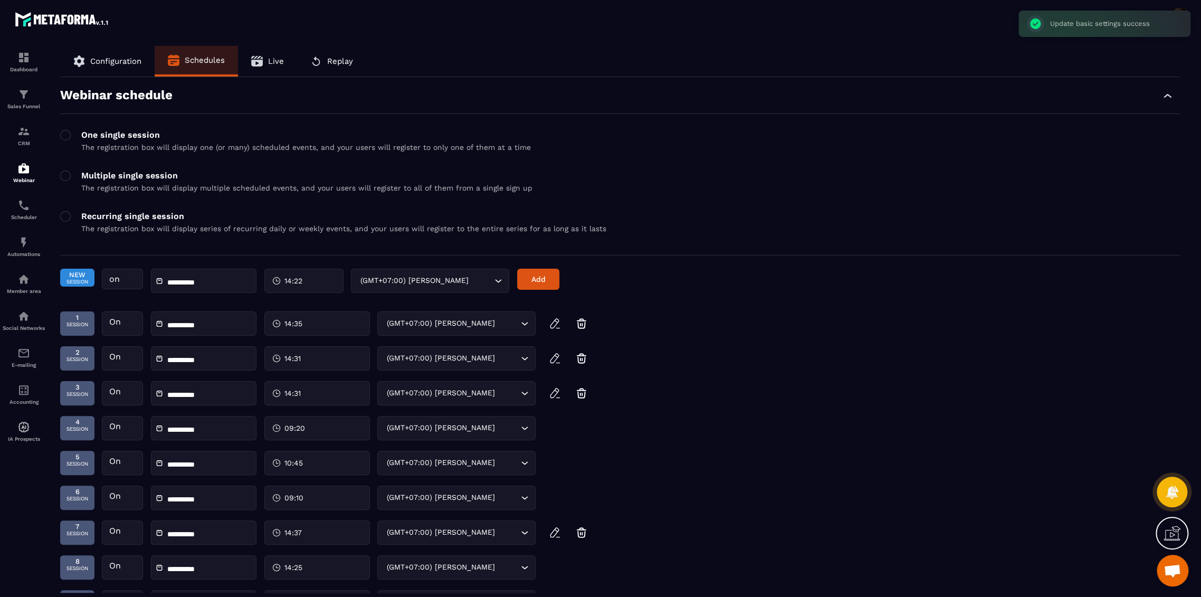
click at [212, 280] on input "**********" at bounding box center [204, 283] width 74 height 8
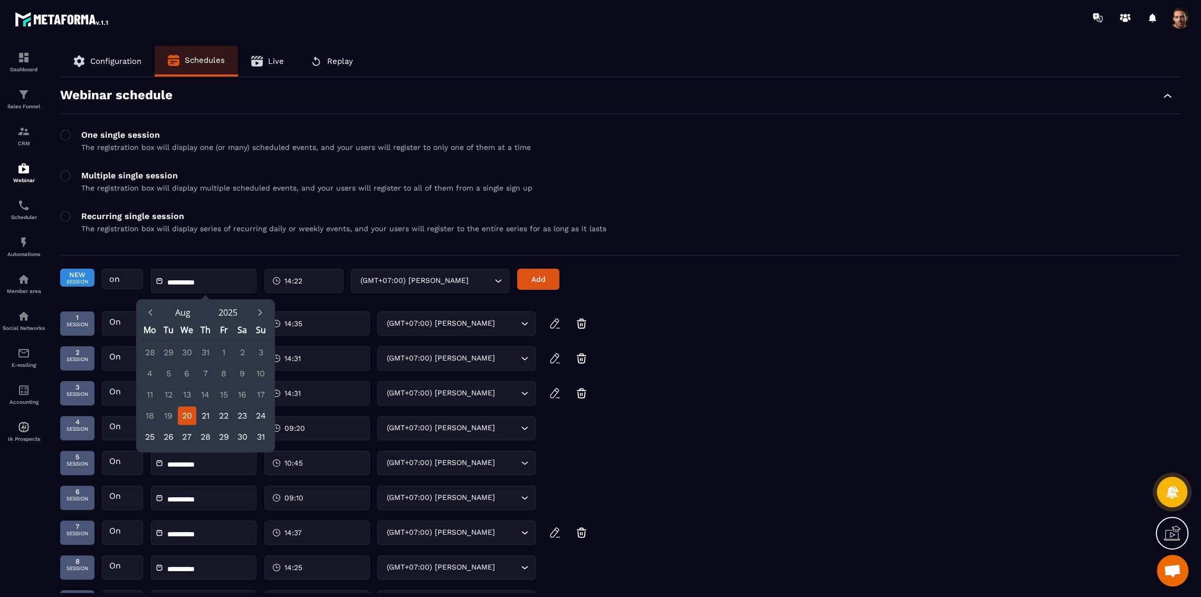
click at [183, 419] on div "20" at bounding box center [187, 415] width 18 height 18
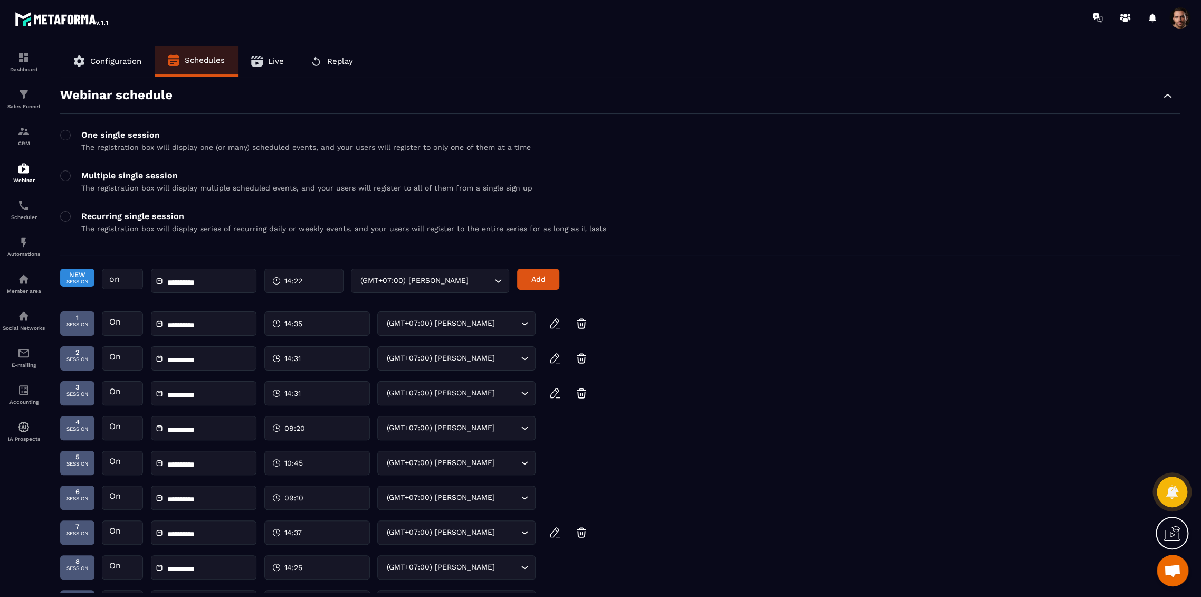
click at [286, 279] on span "14:22" at bounding box center [293, 280] width 18 height 11
click at [267, 341] on div "15 (3 PM)" at bounding box center [278, 347] width 53 height 14
click at [325, 310] on div "00" at bounding box center [331, 317] width 53 height 14
click at [277, 327] on div "14 (2 PM)" at bounding box center [278, 334] width 53 height 14
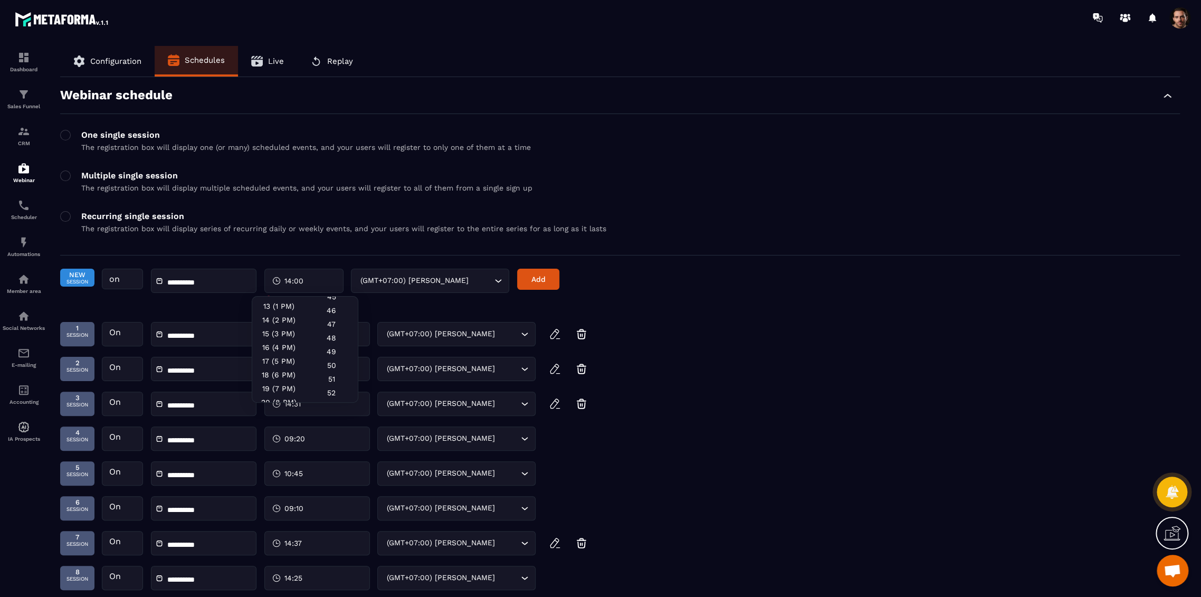
scroll to position [645, 0]
click at [320, 364] on div "50" at bounding box center [331, 358] width 53 height 14
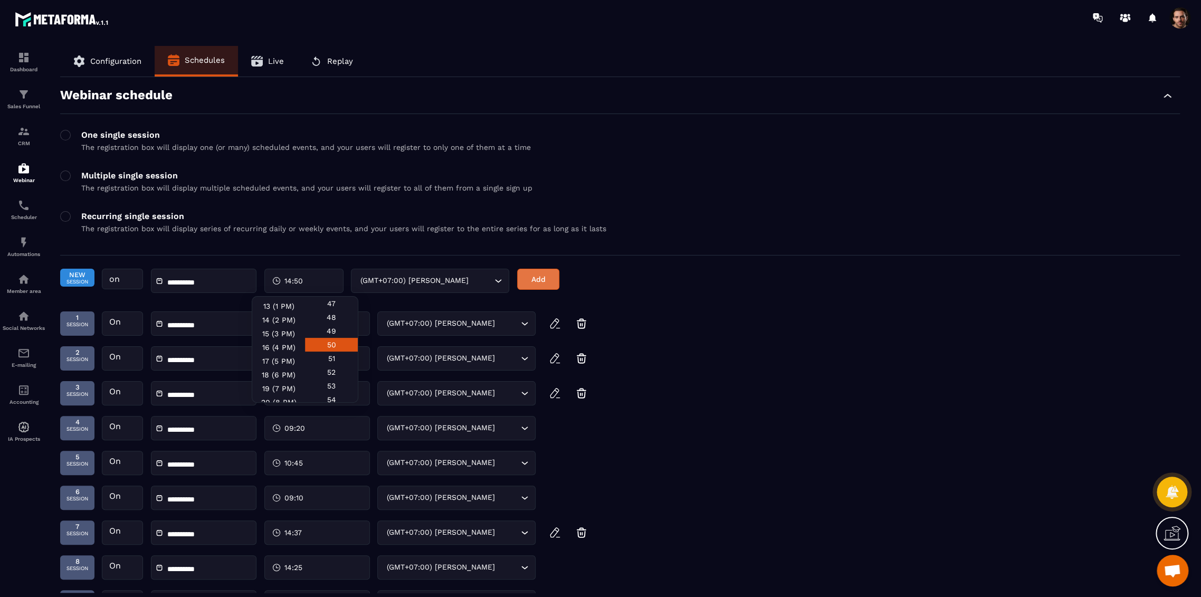
click at [531, 280] on button "Add" at bounding box center [538, 278] width 42 height 21
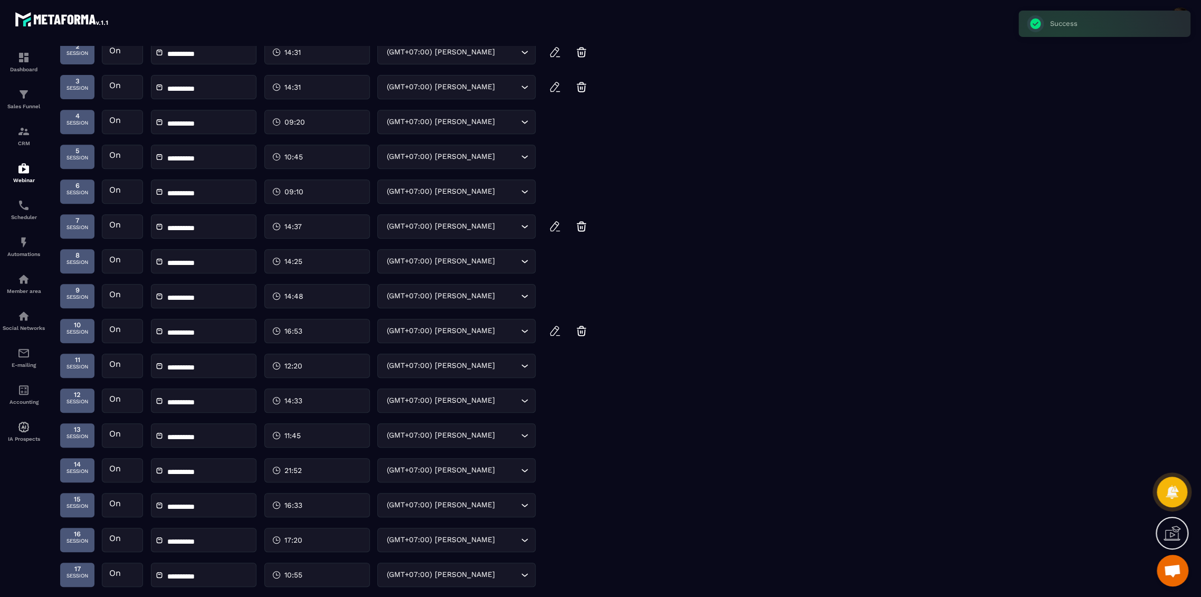
scroll to position [448, 0]
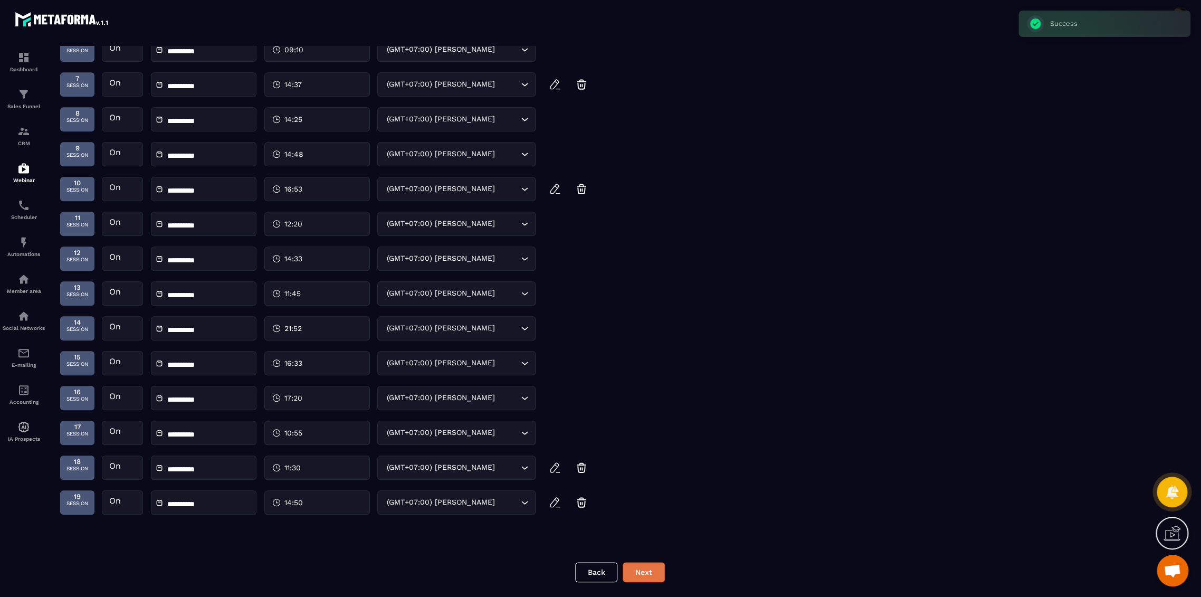
click at [632, 575] on button "Next" at bounding box center [643, 572] width 42 height 20
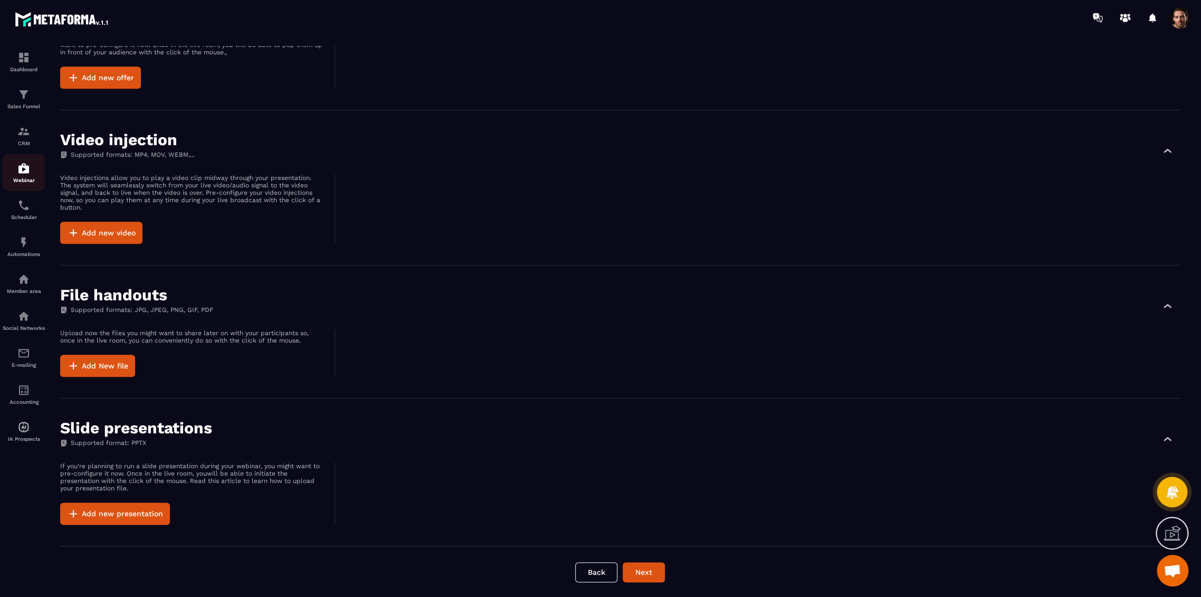
click at [28, 174] on img at bounding box center [23, 168] width 13 height 13
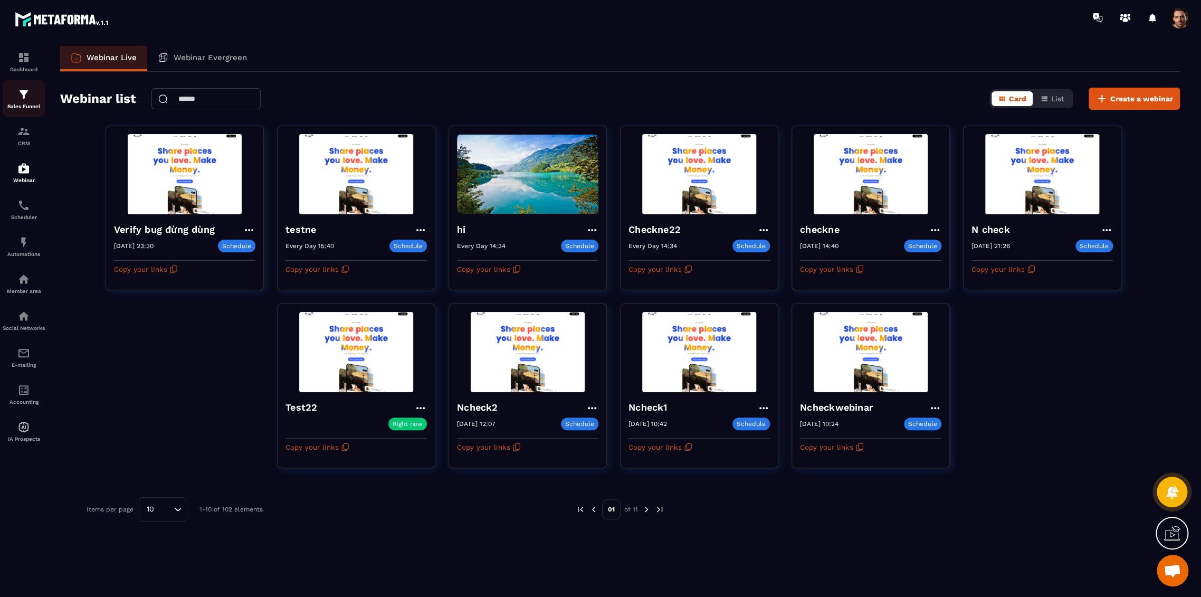
click at [29, 101] on div "Sales Funnel" at bounding box center [24, 98] width 42 height 21
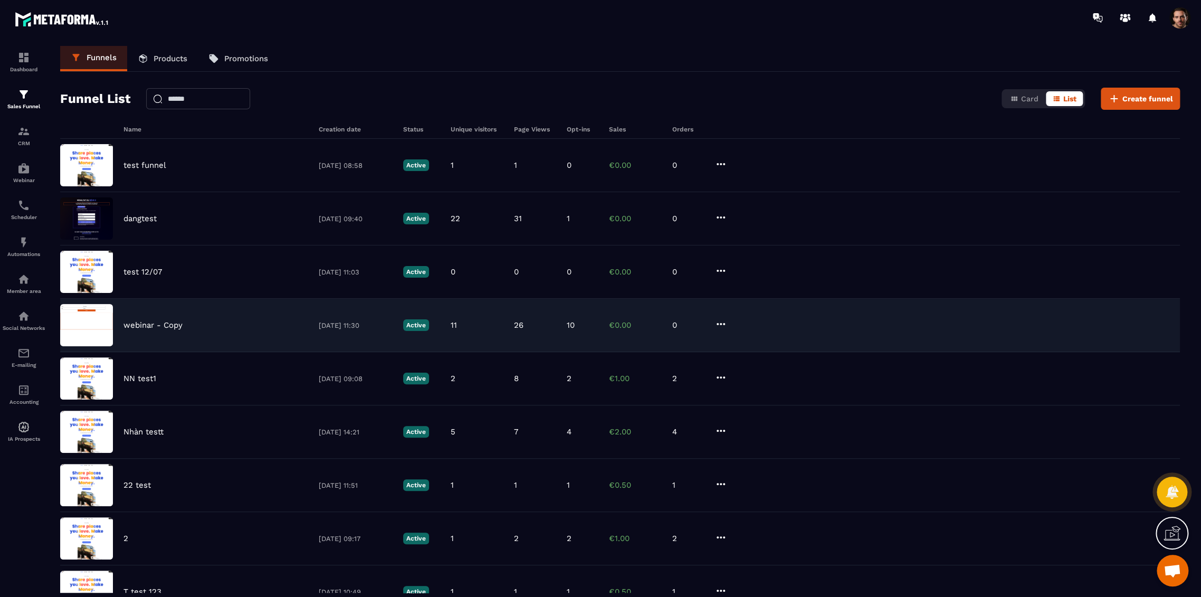
click at [148, 324] on p "webinar - Copy" at bounding box center [152, 324] width 59 height 9
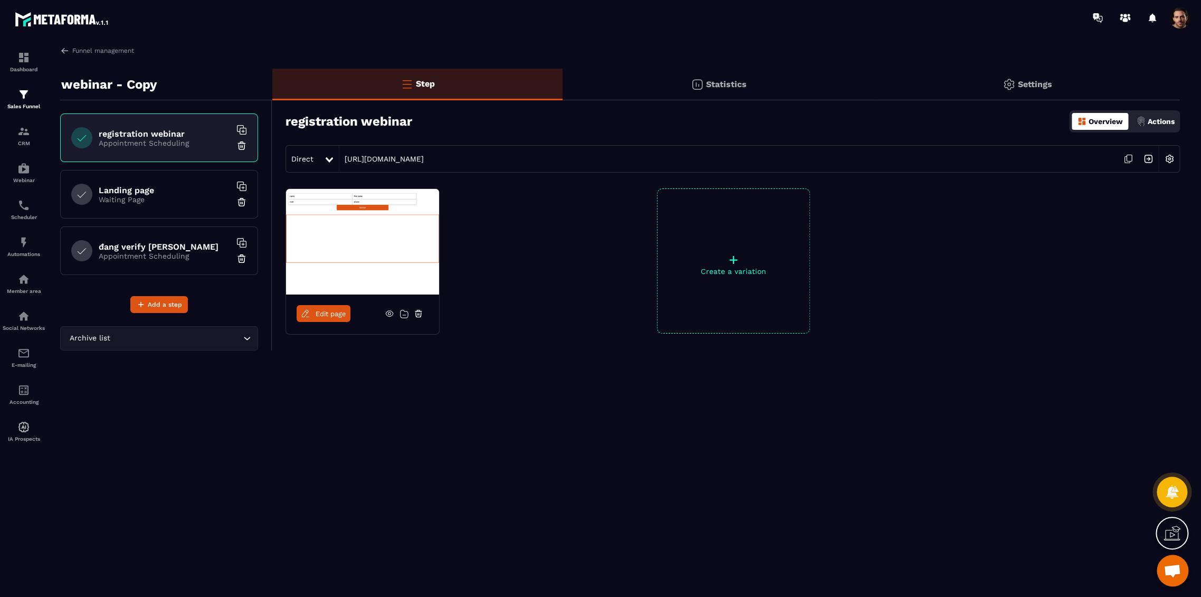
click at [1143, 123] on img at bounding box center [1140, 121] width 9 height 9
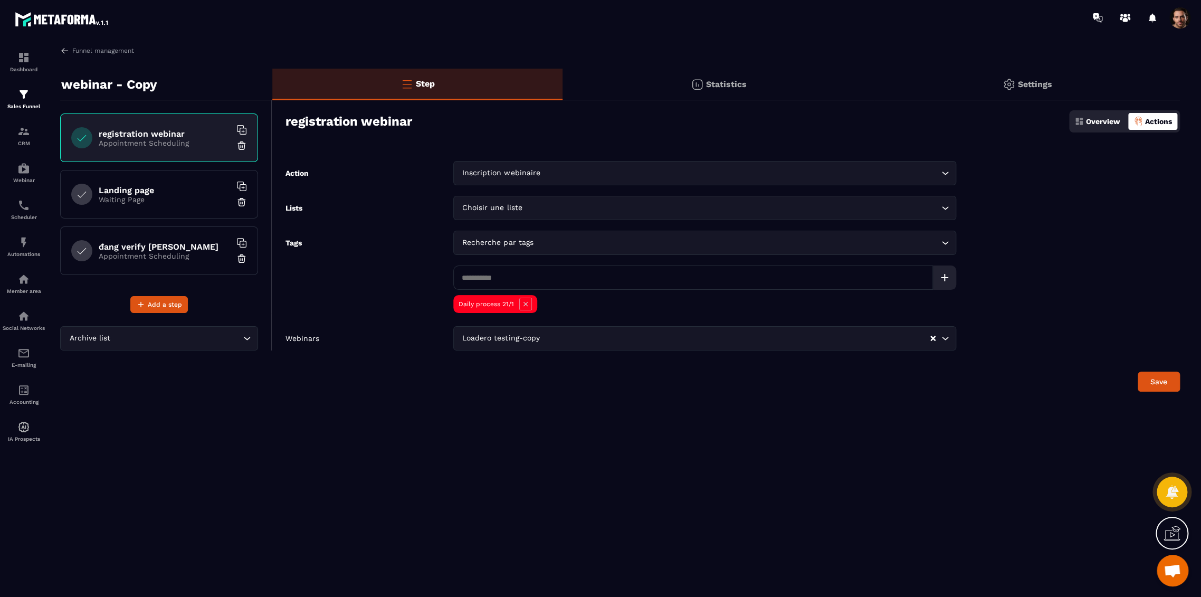
drag, startPoint x: 935, startPoint y: 339, endPoint x: 573, endPoint y: 325, distance: 362.1
click at [936, 338] on div "Loadero testing-copy Loading..." at bounding box center [704, 338] width 503 height 24
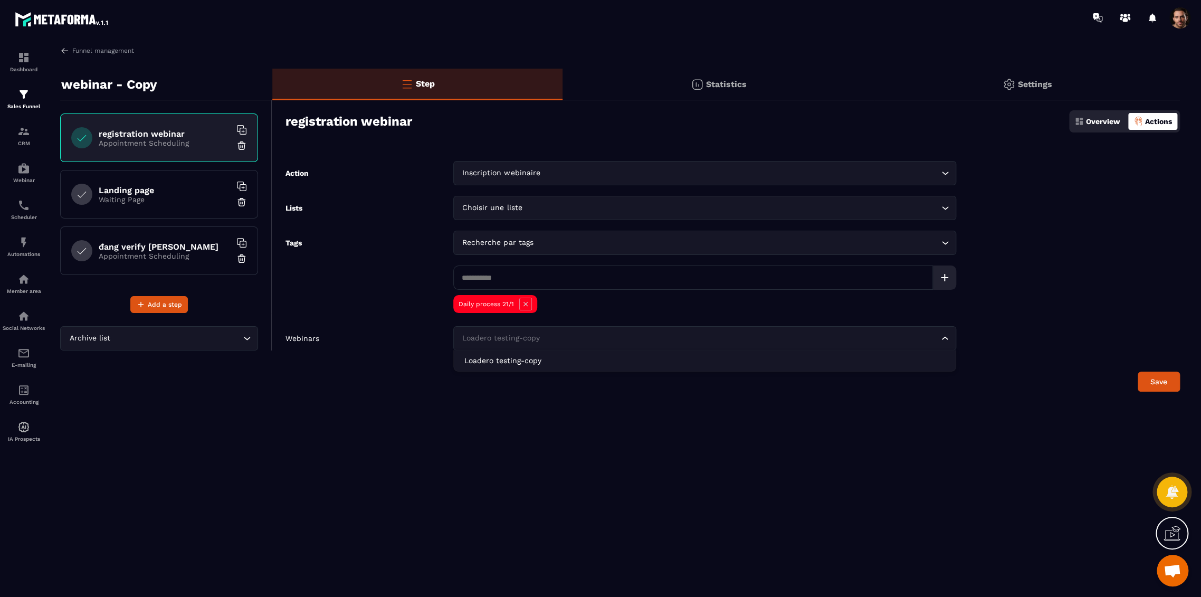
click at [929, 339] on input "Search for option" at bounding box center [699, 338] width 478 height 12
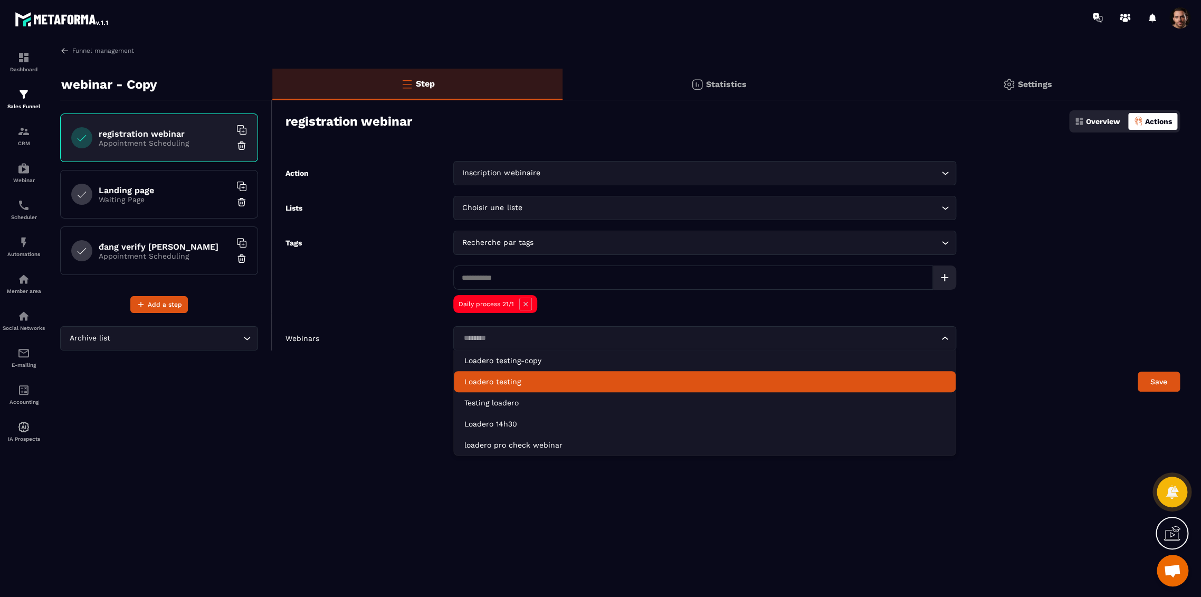
click at [709, 381] on p "Loadero testing" at bounding box center [704, 381] width 481 height 11
type input "*******"
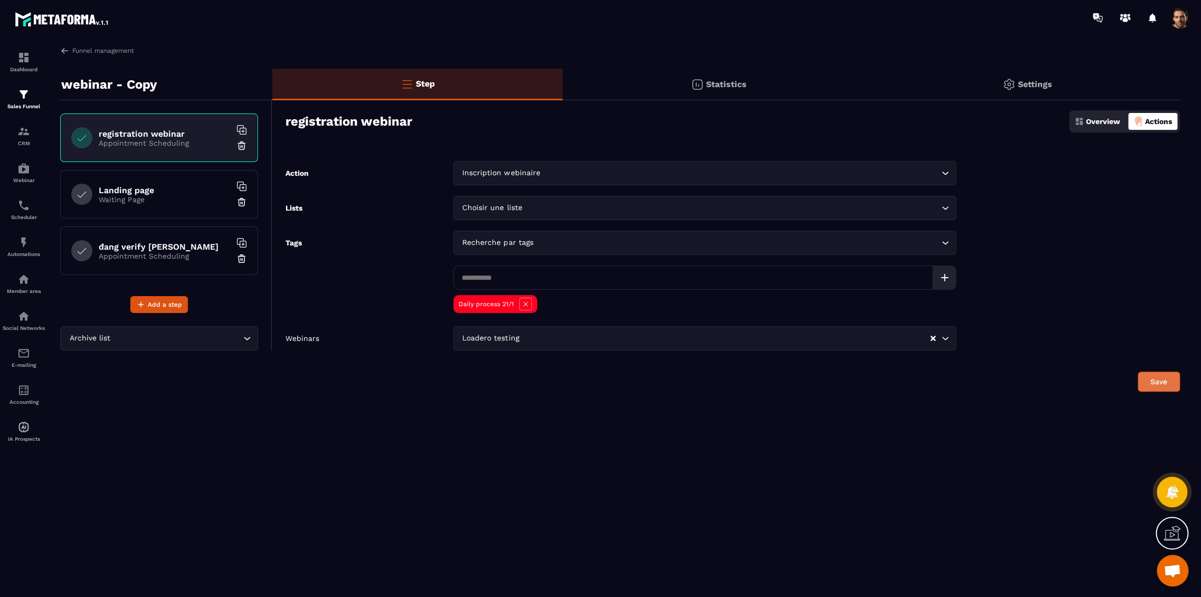
click at [1156, 382] on button "Save" at bounding box center [1158, 381] width 42 height 20
